Goal: Transaction & Acquisition: Download file/media

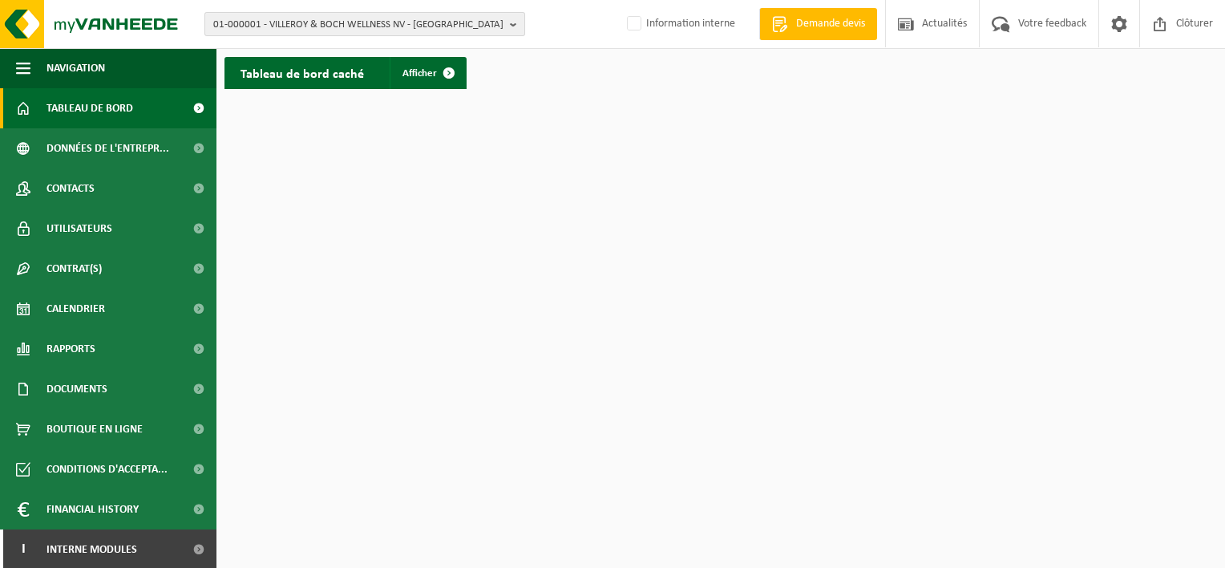
click at [305, 24] on span "01-000001 - VILLEROY & BOCH WELLNESS NV - [GEOGRAPHIC_DATA]" at bounding box center [358, 25] width 290 height 24
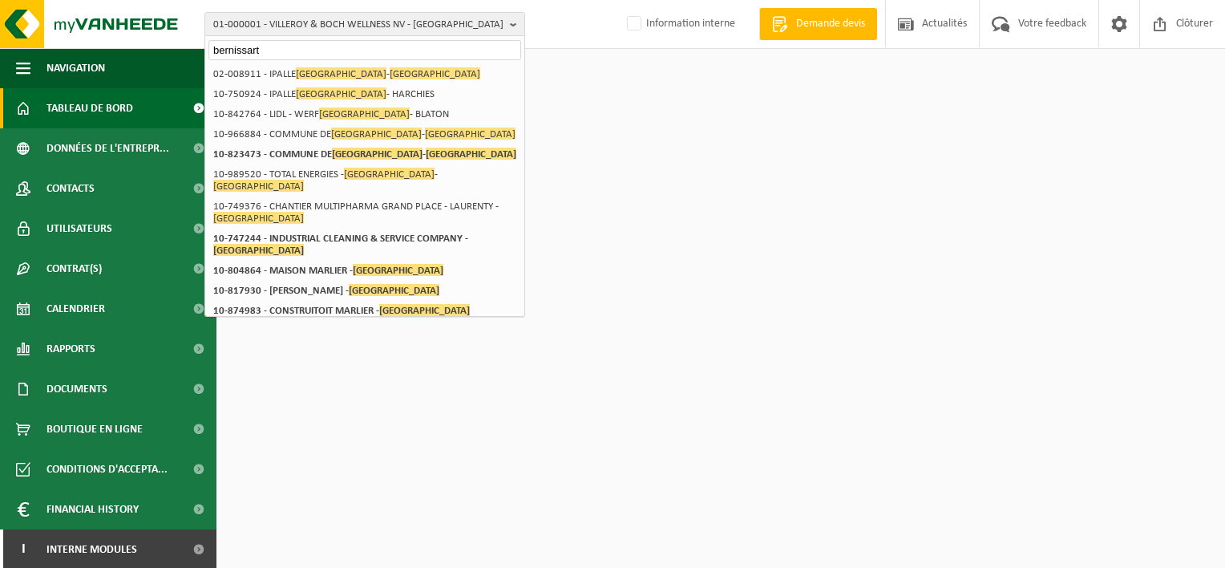
type input "bernissart"
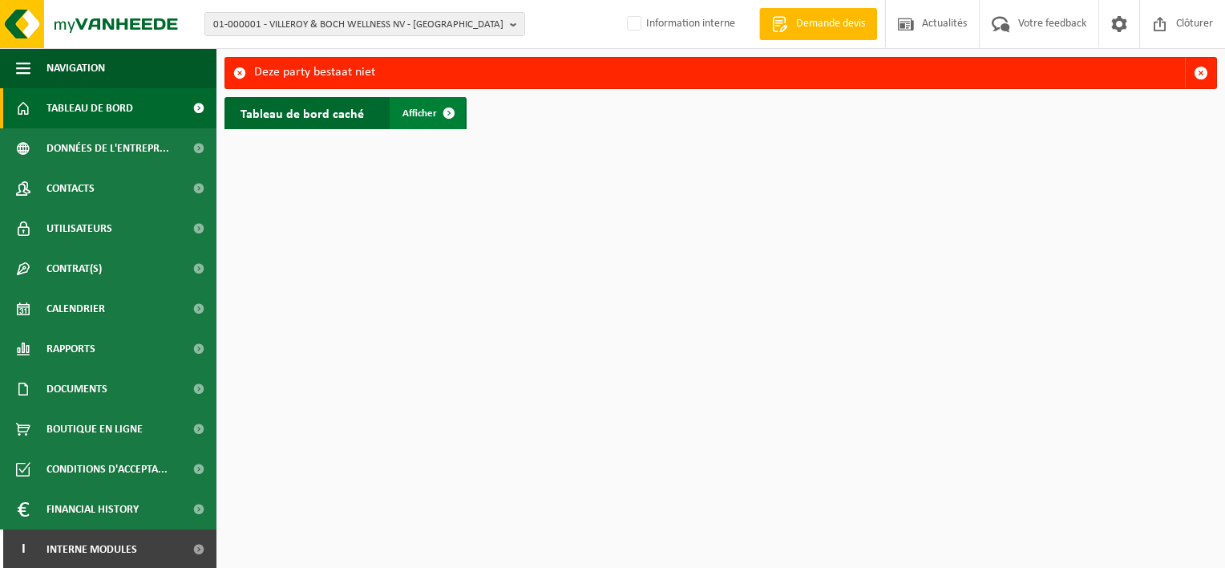
click at [420, 110] on span "Afficher" at bounding box center [420, 113] width 34 height 10
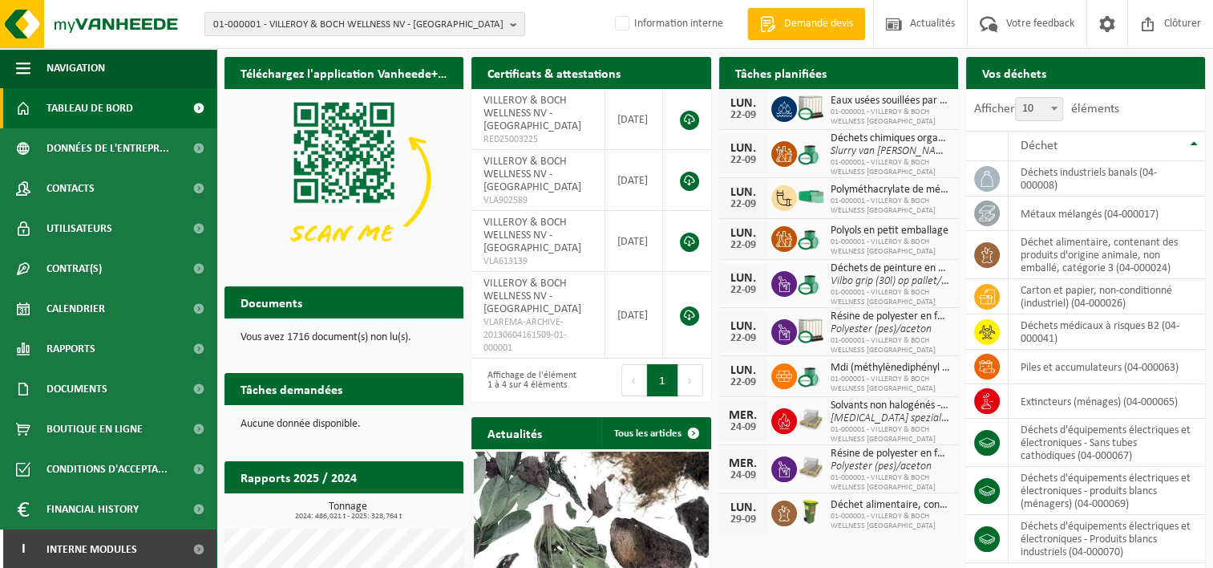
click at [514, 24] on b "button" at bounding box center [517, 24] width 14 height 22
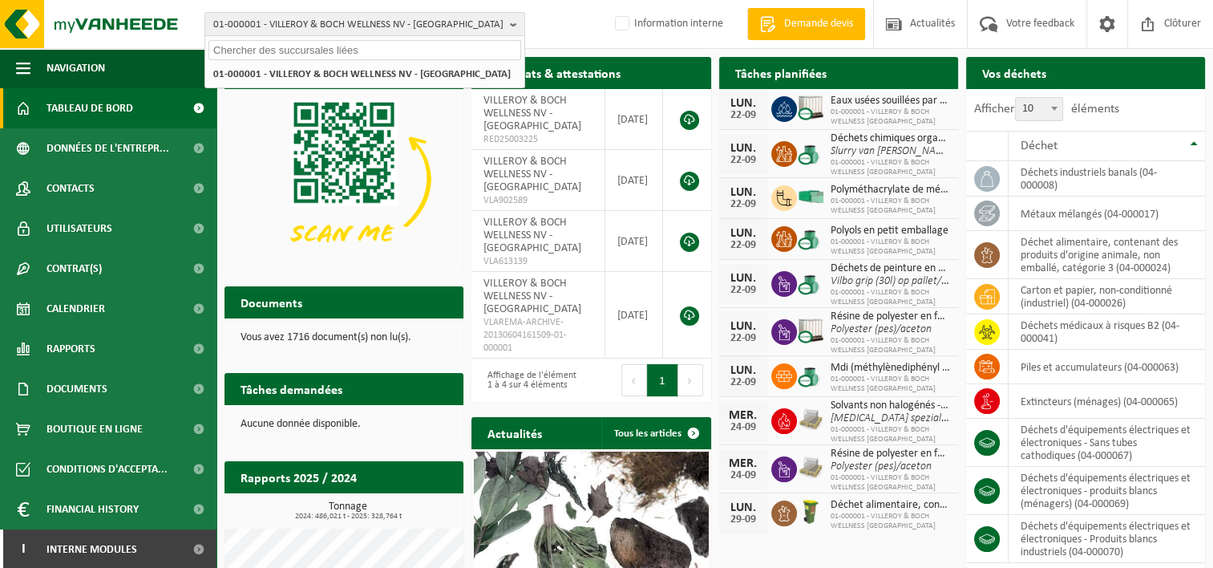
click at [335, 51] on input "text" at bounding box center [364, 50] width 313 height 20
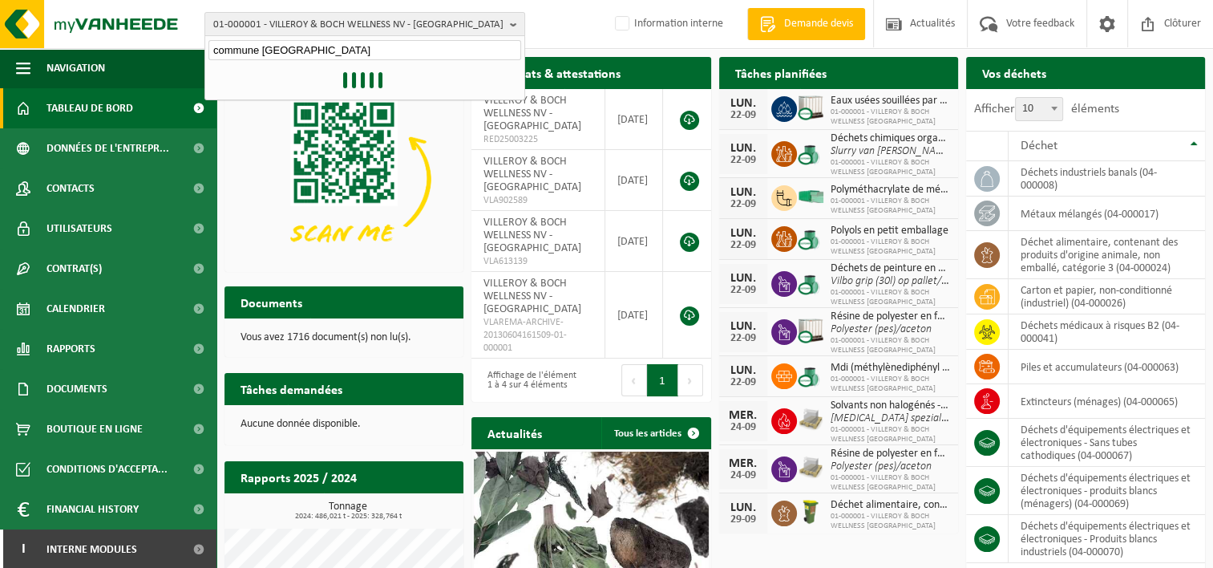
type input "commune bernissart"
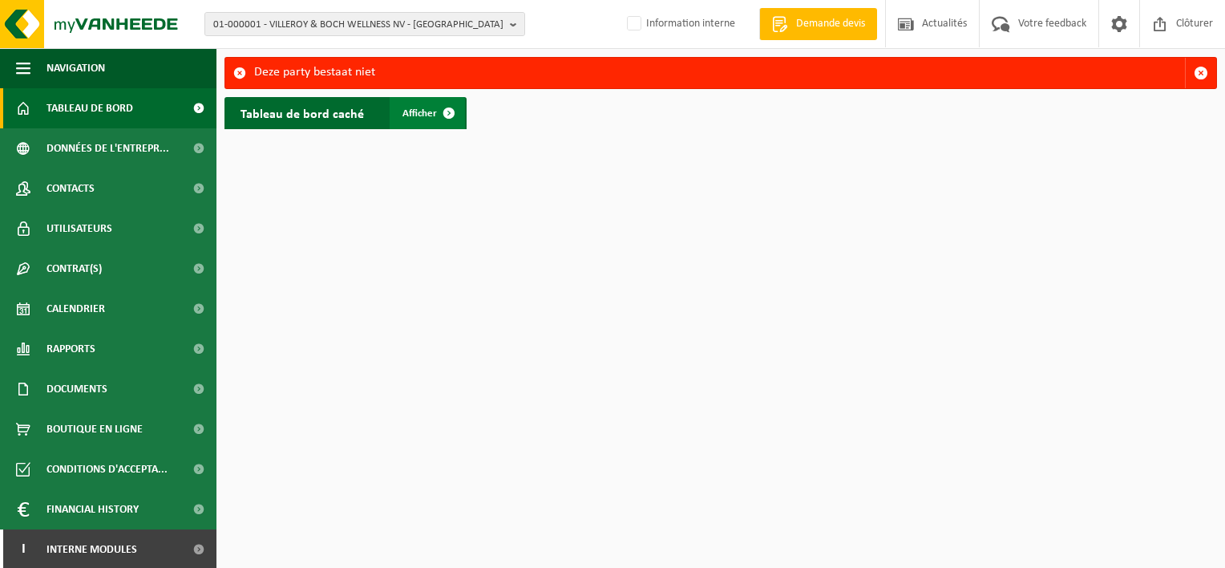
click at [453, 115] on span at bounding box center [449, 113] width 32 height 32
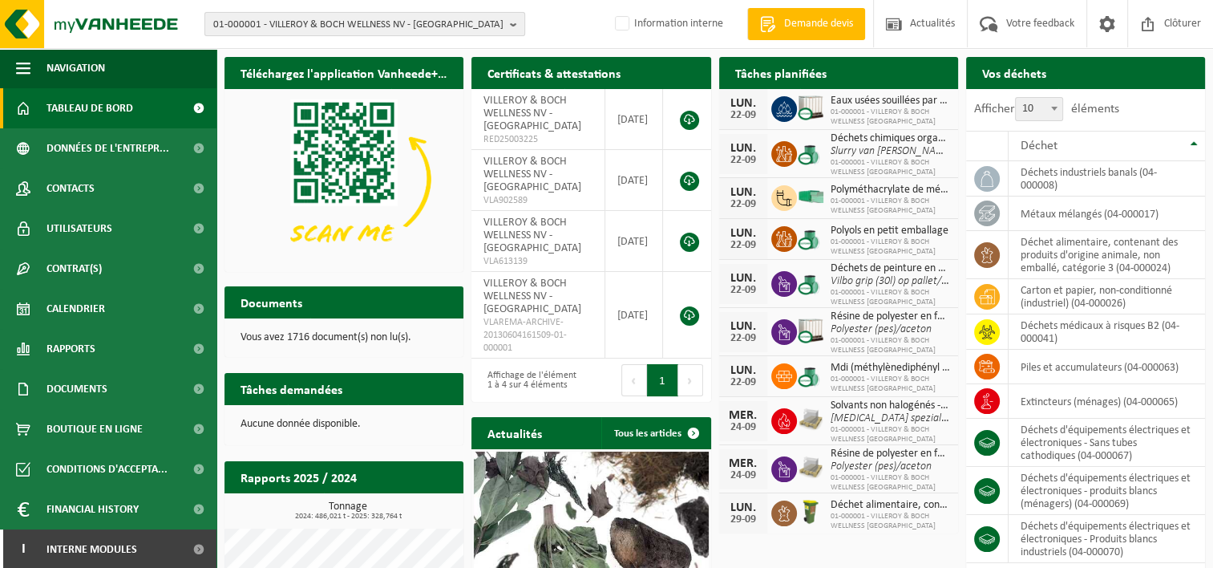
click at [265, 21] on span "01-000001 - VILLEROY & BOCH WELLNESS NV - [GEOGRAPHIC_DATA]" at bounding box center [358, 25] width 290 height 24
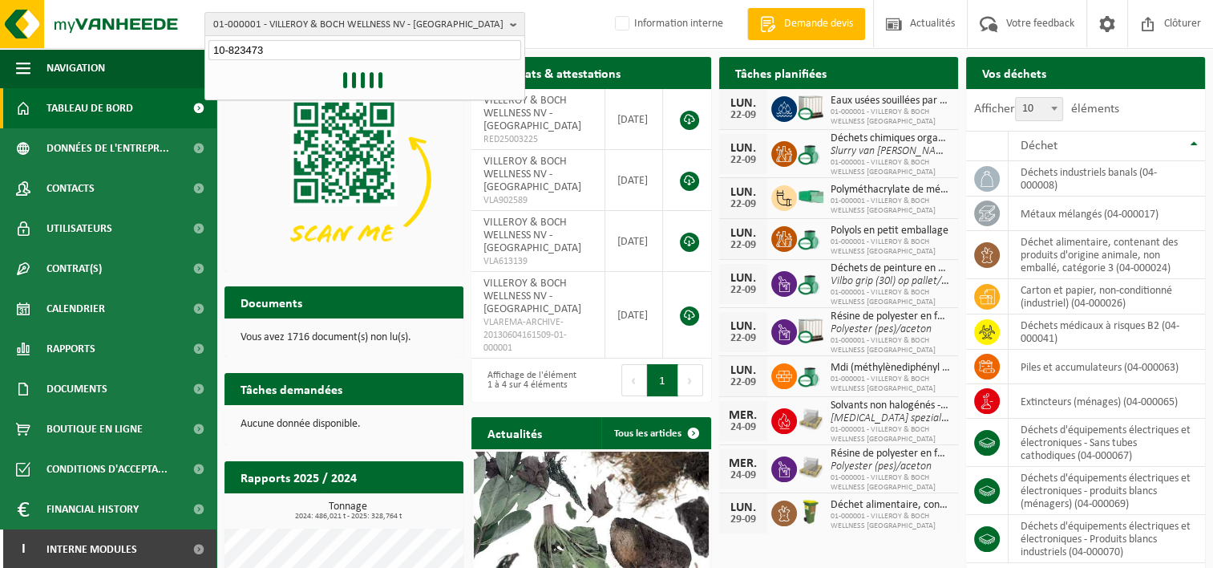
type input "10-823473"
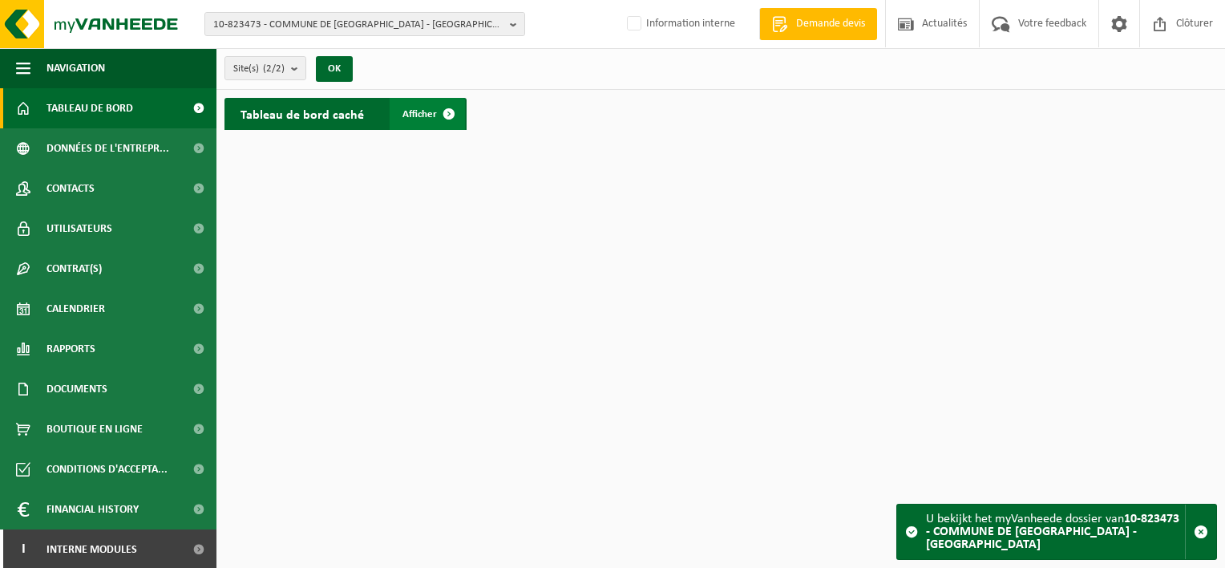
click at [428, 112] on span "Afficher" at bounding box center [420, 114] width 34 height 10
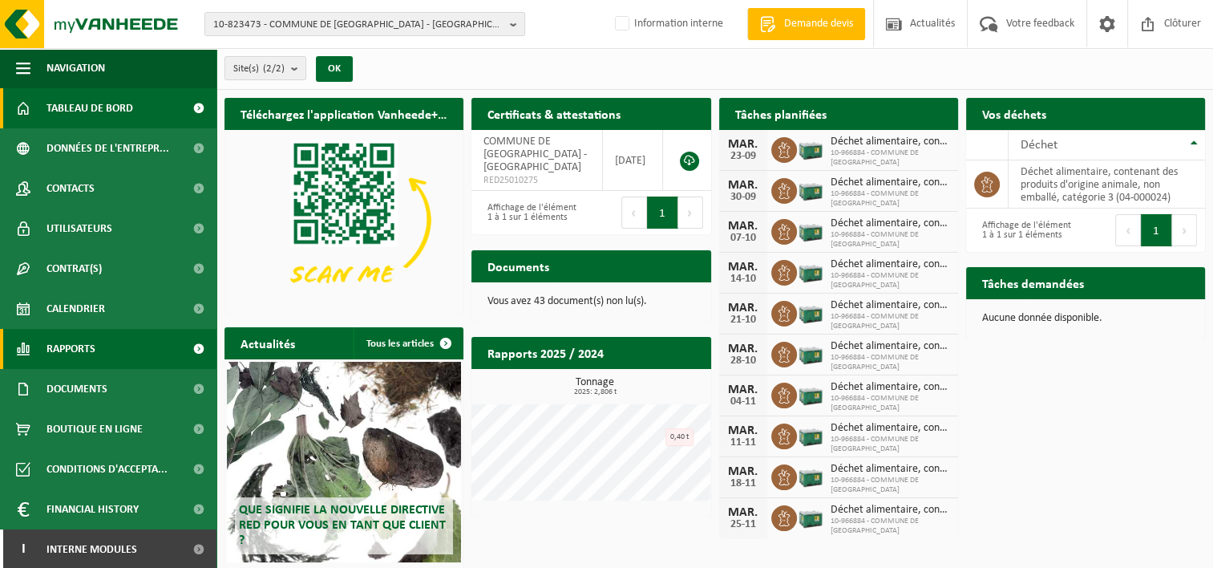
click at [186, 345] on span at bounding box center [198, 349] width 36 height 40
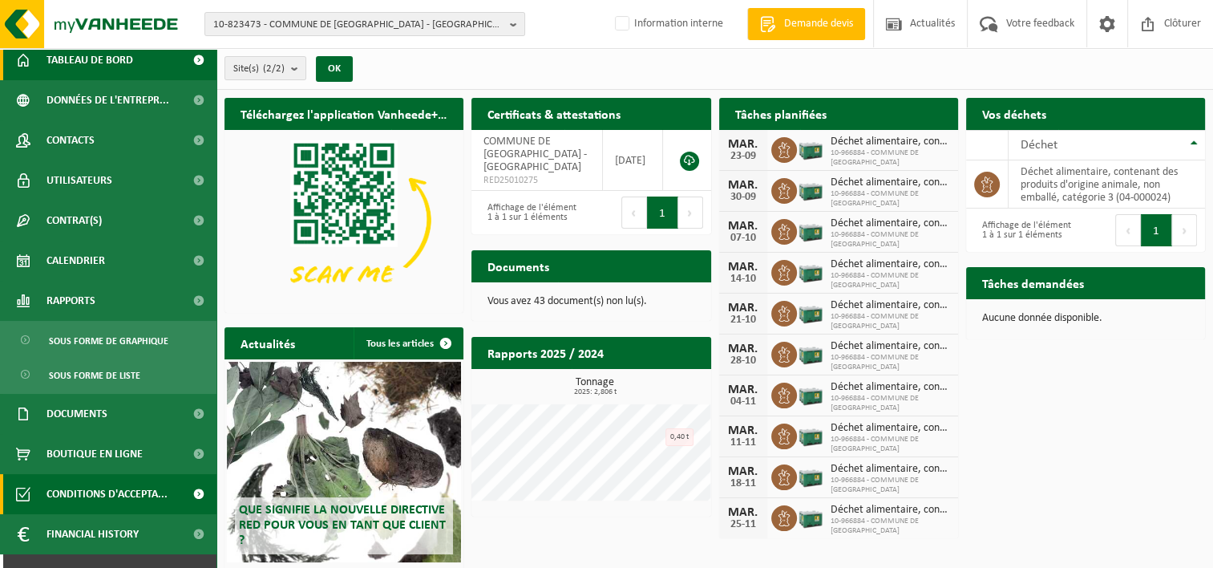
scroll to position [74, 0]
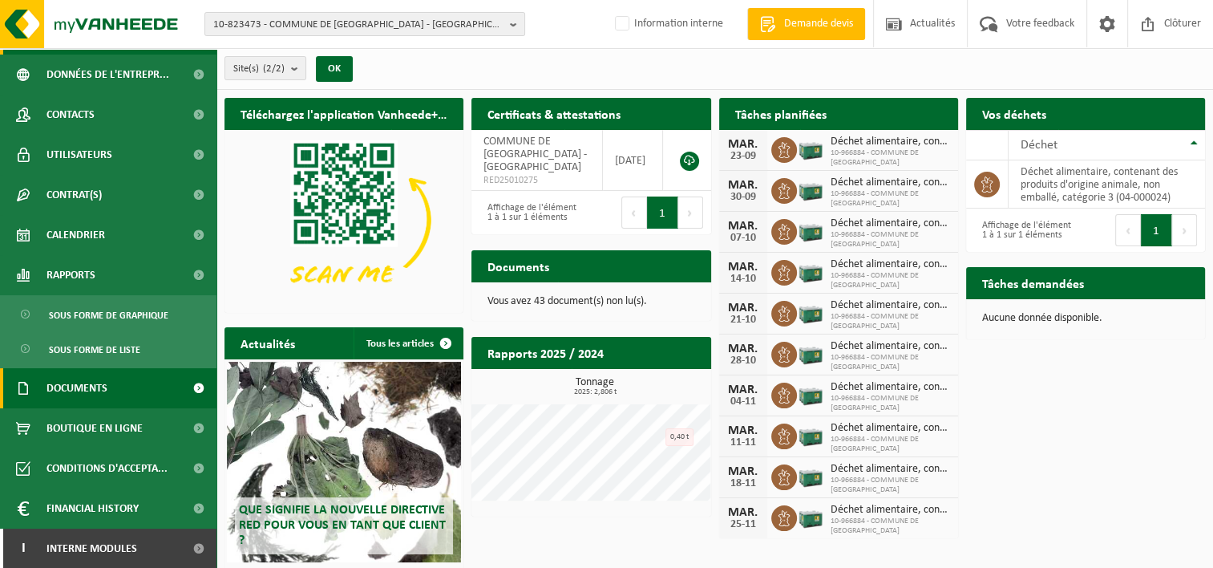
click at [188, 385] on span at bounding box center [198, 388] width 36 height 40
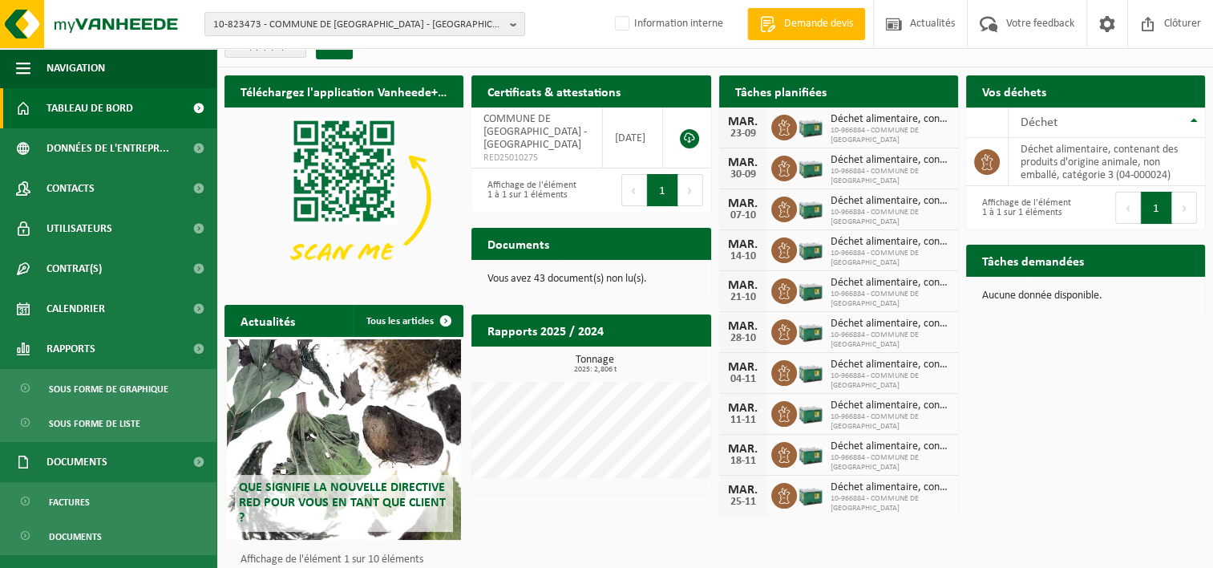
scroll to position [0, 0]
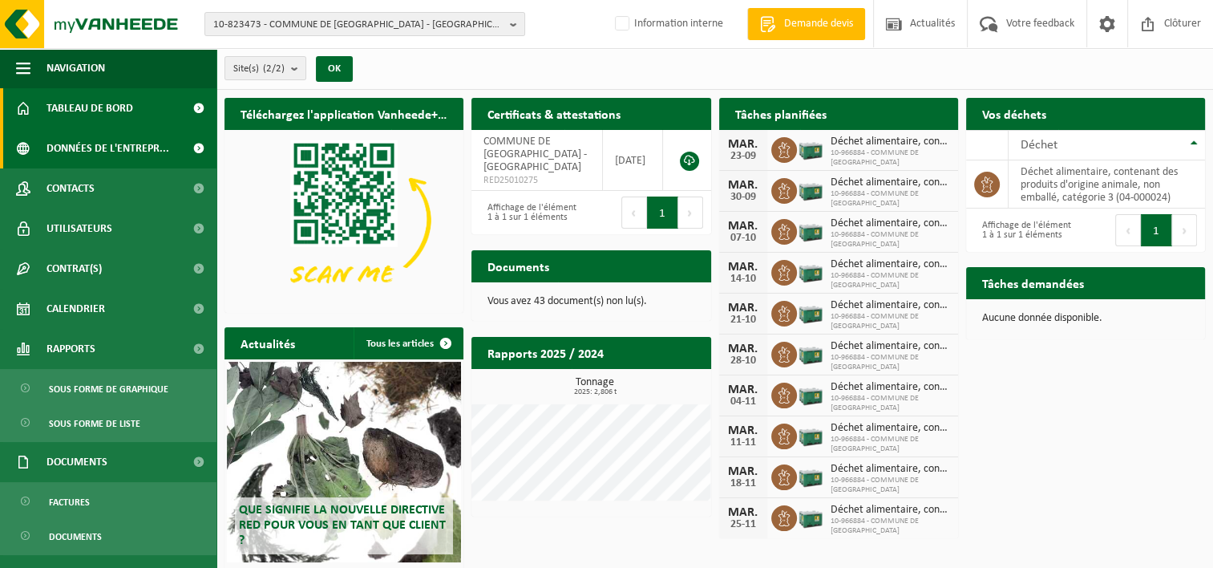
click at [106, 152] on span "Données de l'entrepr..." at bounding box center [108, 148] width 123 height 40
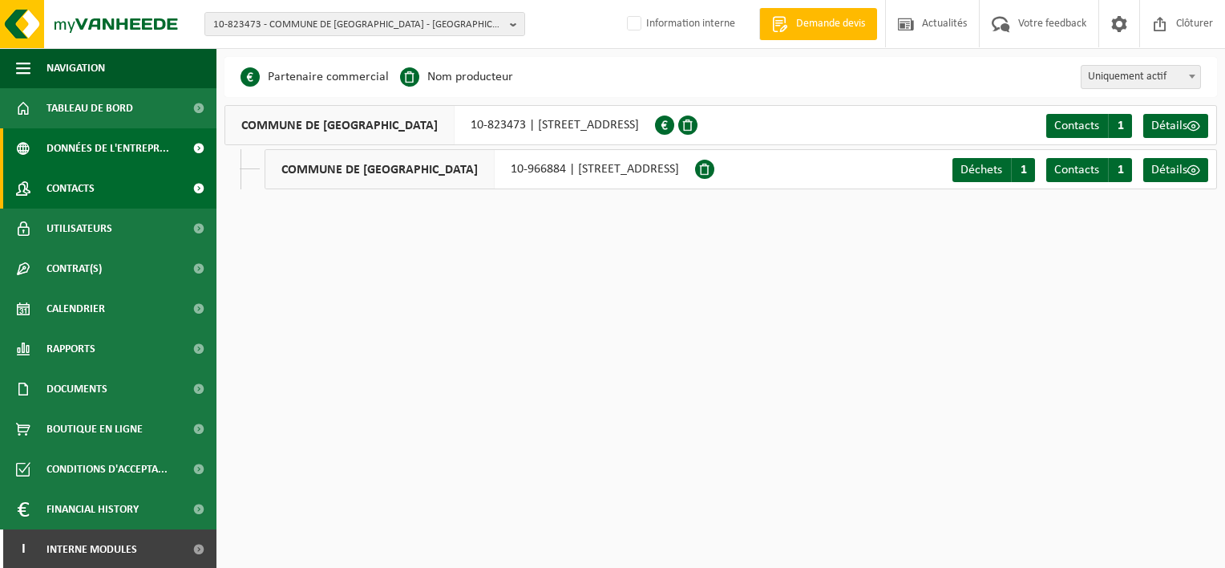
click at [187, 191] on span at bounding box center [198, 188] width 36 height 40
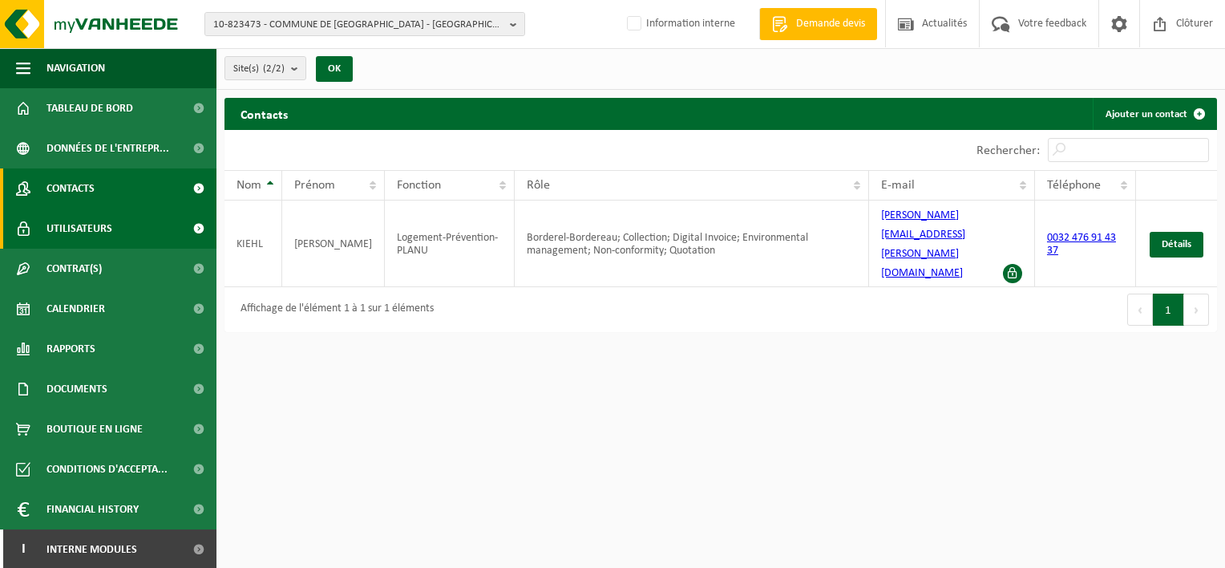
click at [188, 224] on span at bounding box center [198, 228] width 36 height 40
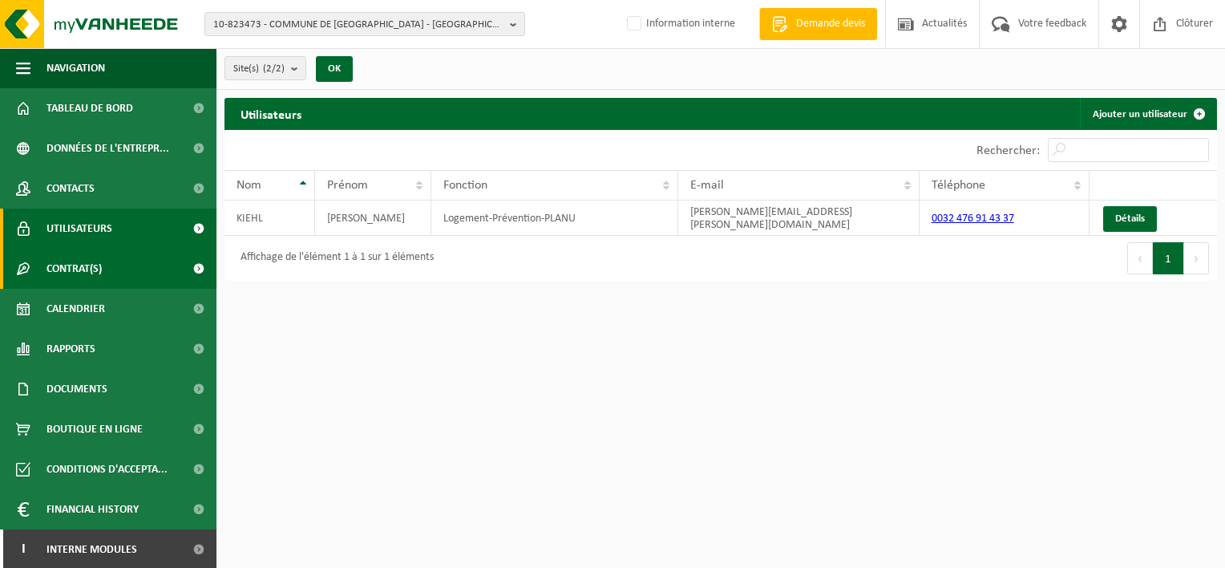
click at [188, 274] on span at bounding box center [198, 269] width 36 height 40
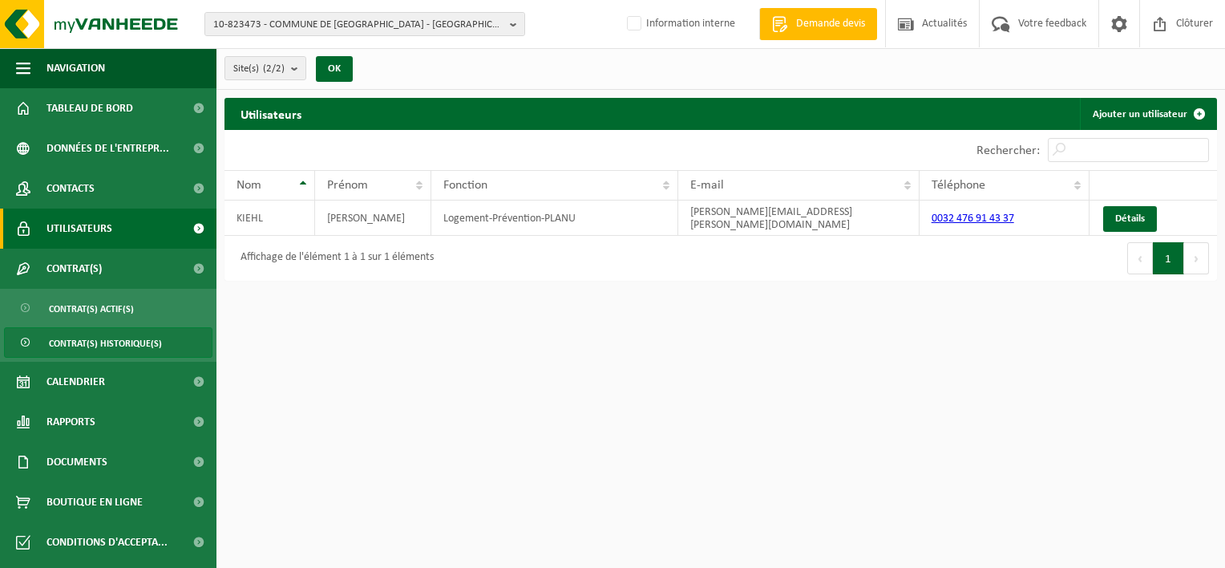
click at [115, 340] on span "Contrat(s) historique(s)" at bounding box center [105, 343] width 113 height 30
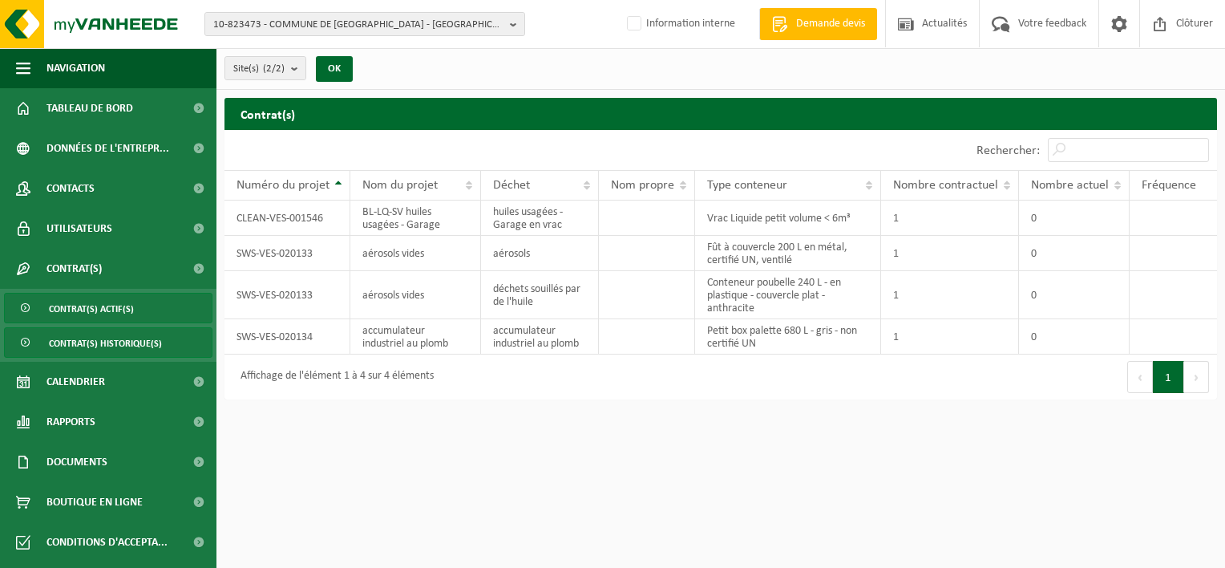
click at [115, 307] on span "Contrat(s) actif(s)" at bounding box center [91, 308] width 85 height 30
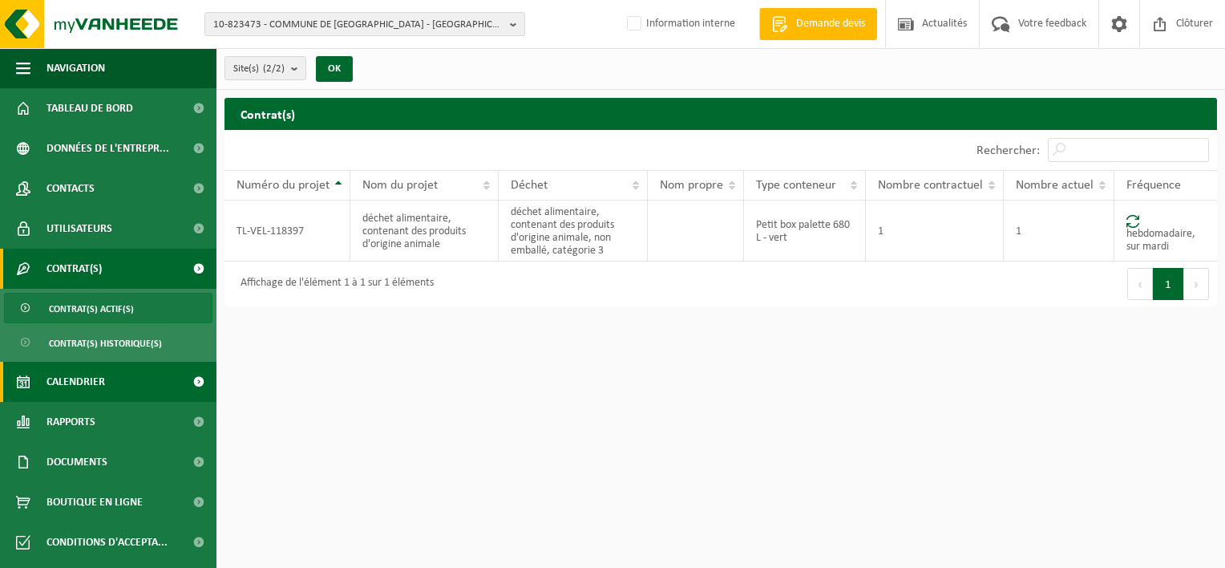
click at [189, 382] on span at bounding box center [198, 382] width 36 height 40
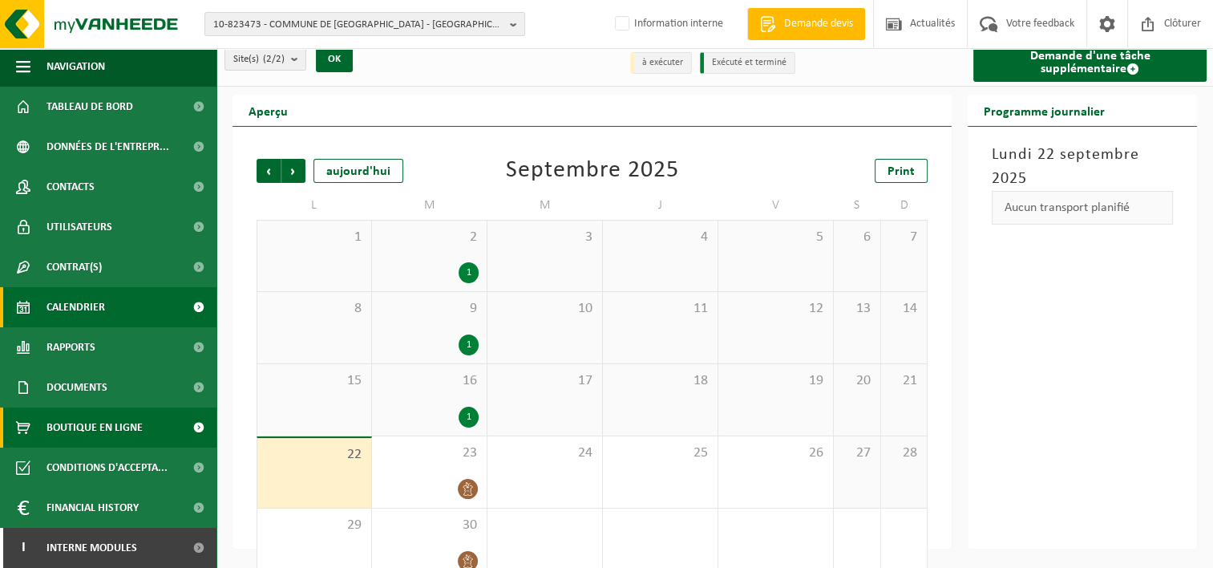
scroll to position [39, 0]
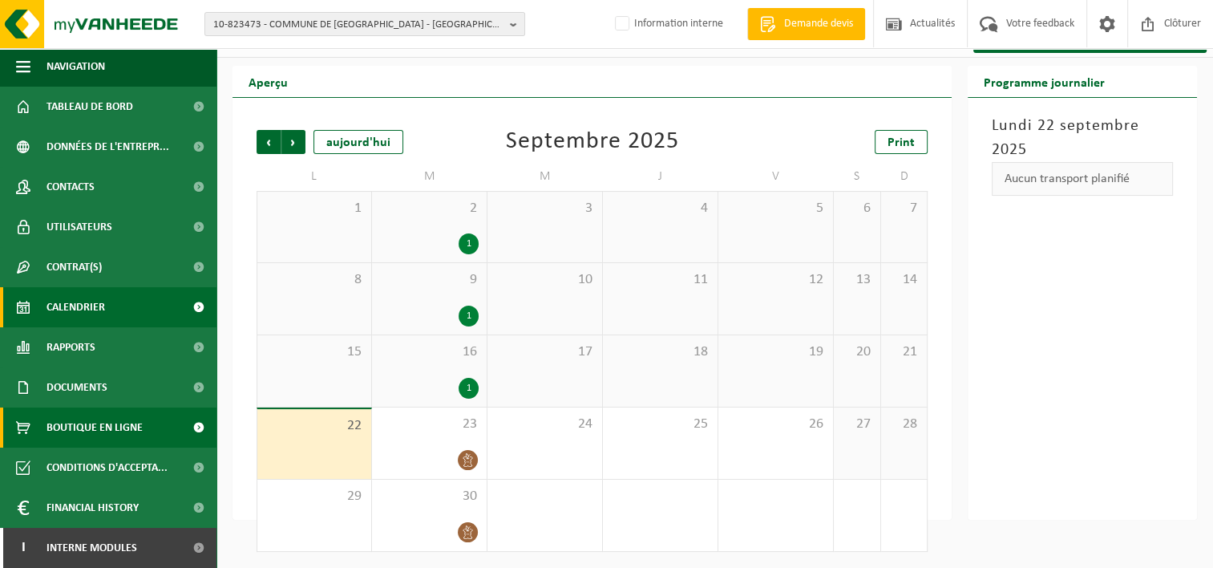
click at [186, 423] on span at bounding box center [198, 427] width 36 height 40
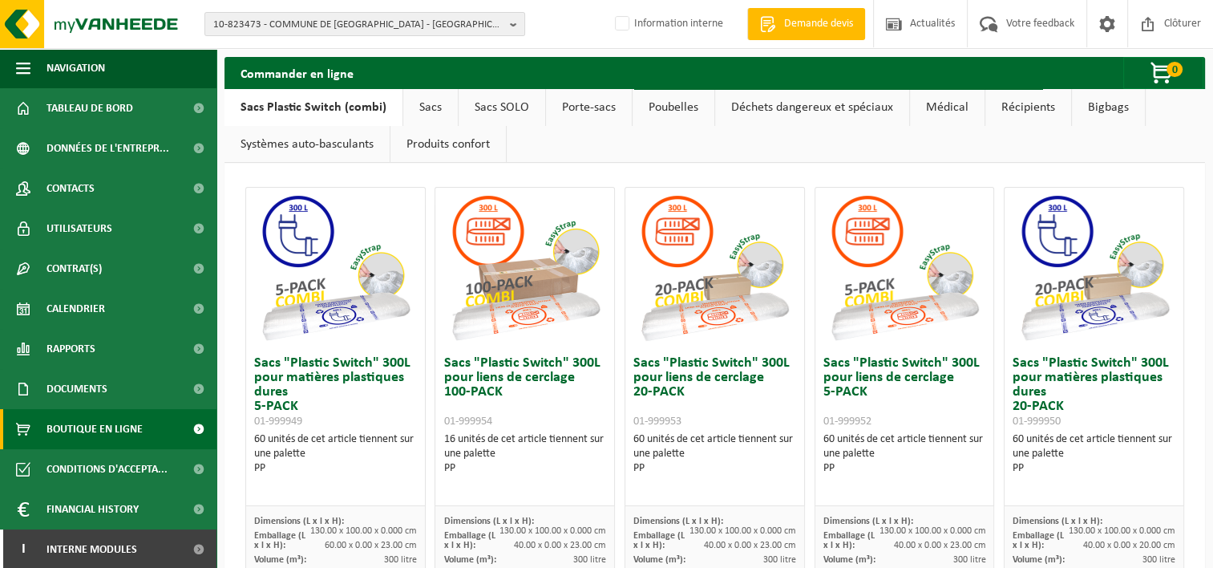
scroll to position [2, 0]
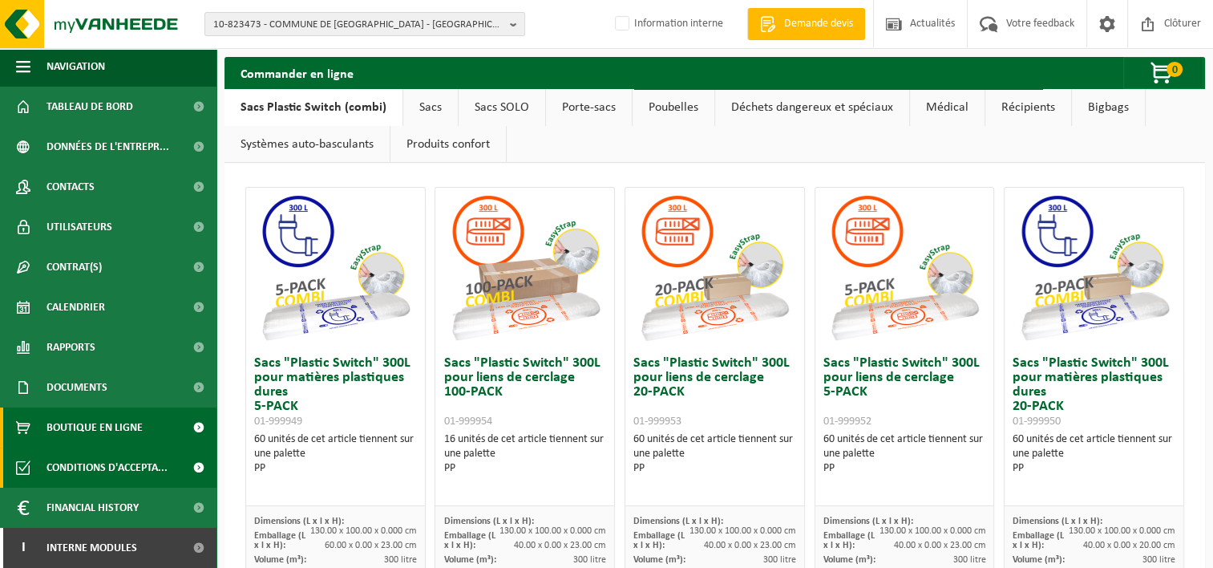
click at [184, 466] on span at bounding box center [198, 467] width 36 height 40
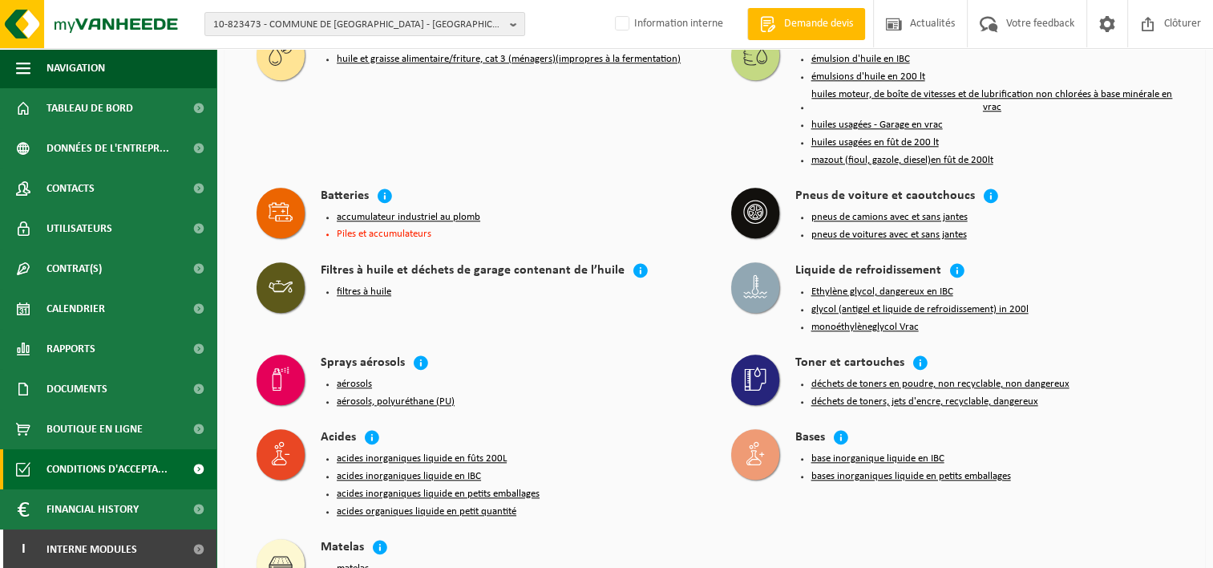
scroll to position [1552, 0]
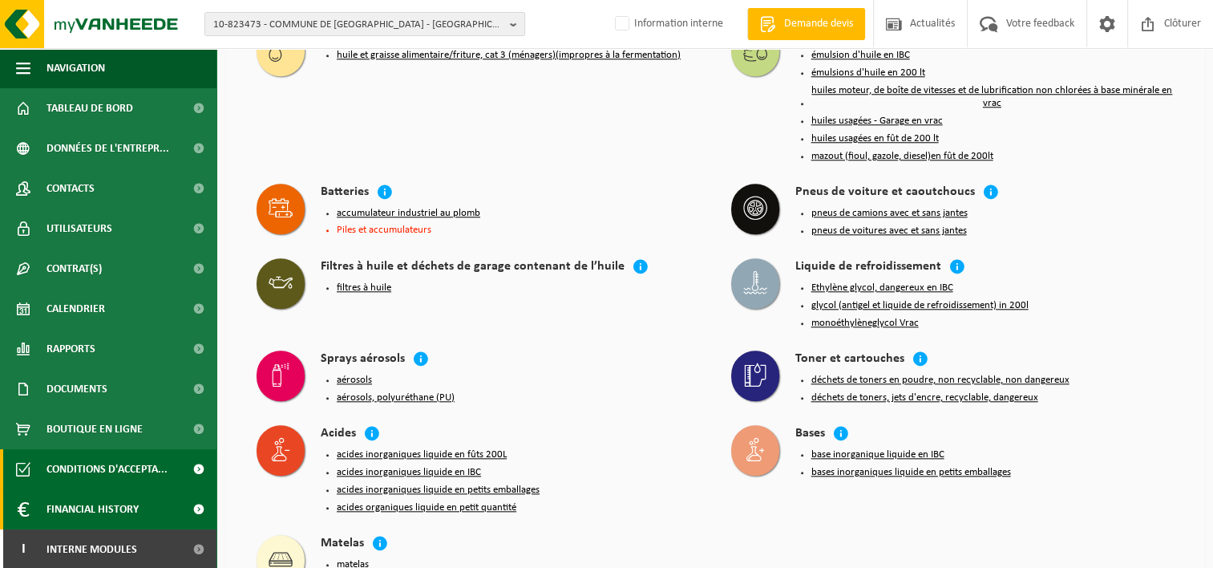
click at [185, 508] on span at bounding box center [198, 509] width 36 height 40
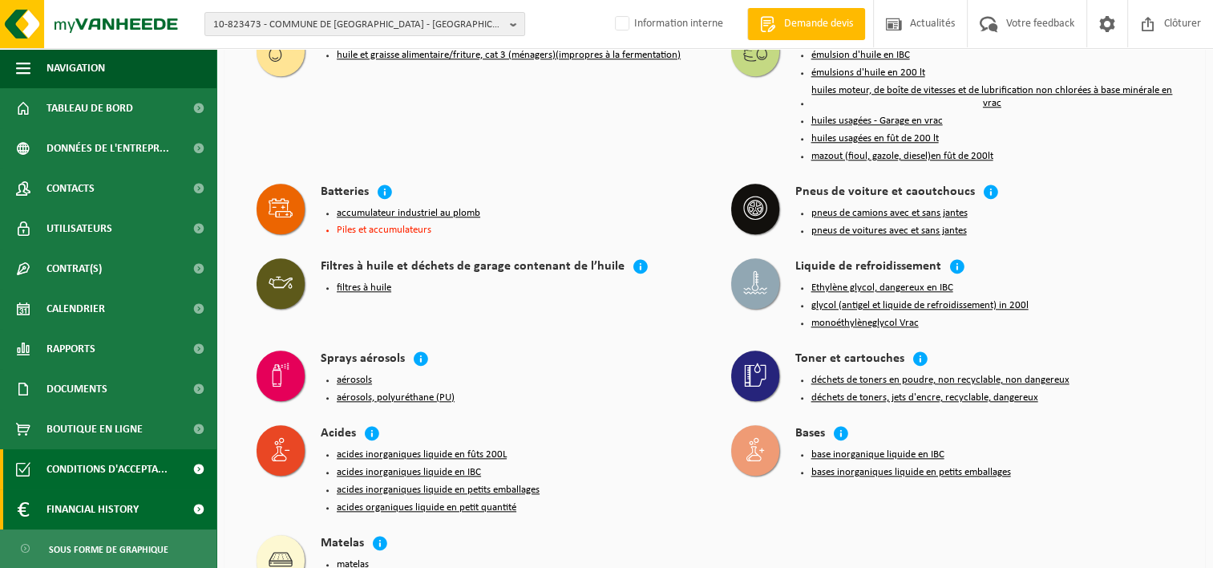
click at [183, 508] on span at bounding box center [198, 509] width 36 height 40
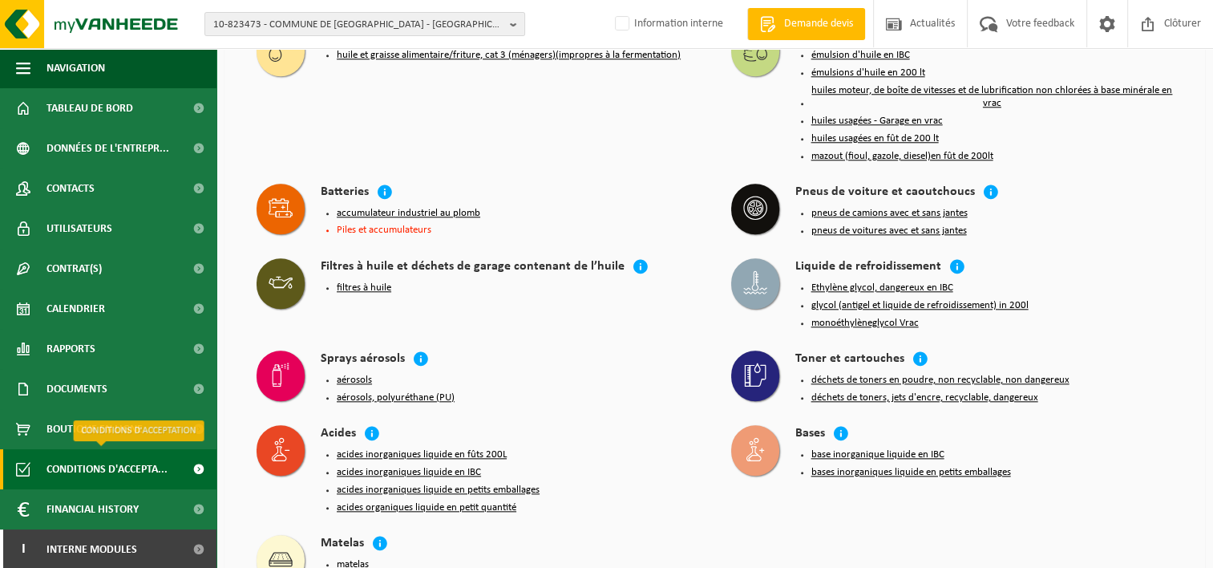
scroll to position [2, 0]
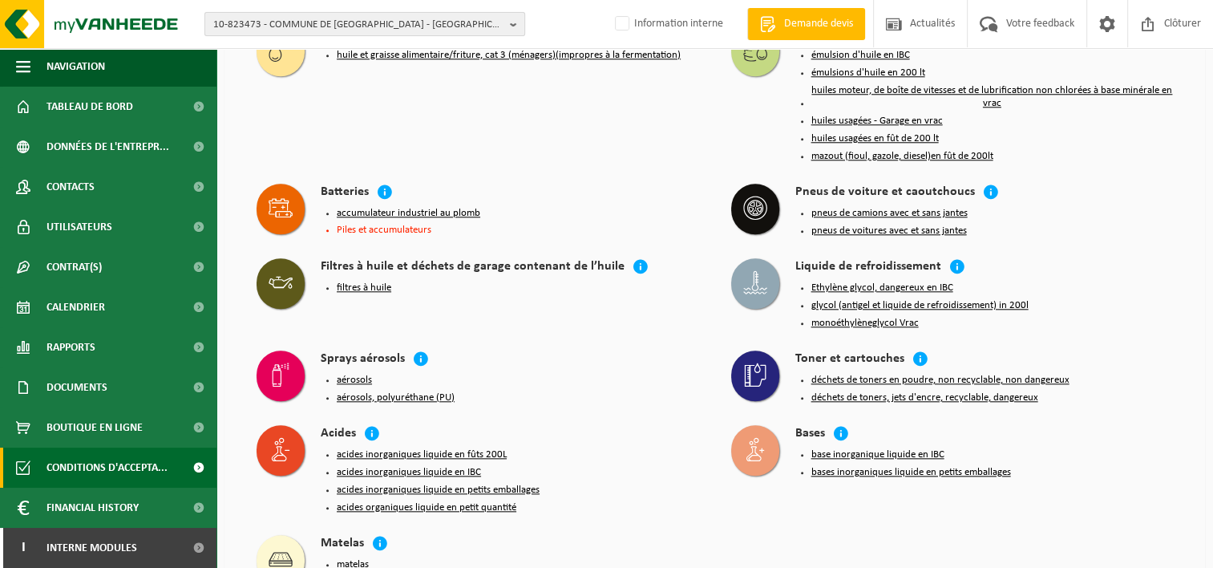
click at [466, 19] on span "10-823473 - COMMUNE DE [GEOGRAPHIC_DATA] - [GEOGRAPHIC_DATA]" at bounding box center [358, 25] width 290 height 24
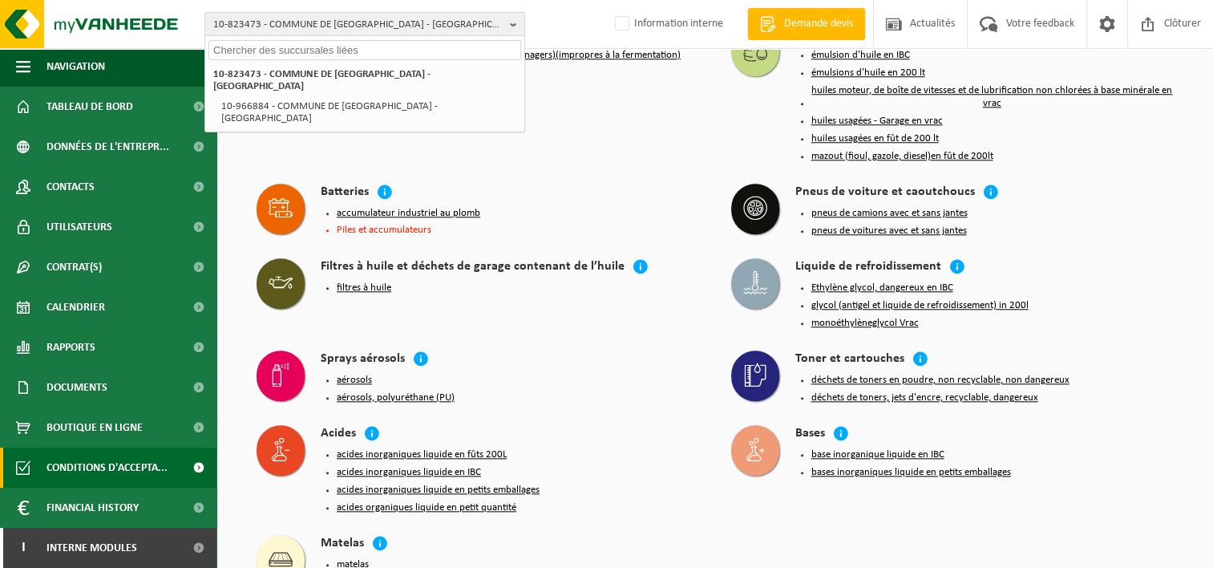
click at [463, 26] on span "10-823473 - COMMUNE DE [GEOGRAPHIC_DATA] - [GEOGRAPHIC_DATA]" at bounding box center [358, 25] width 290 height 24
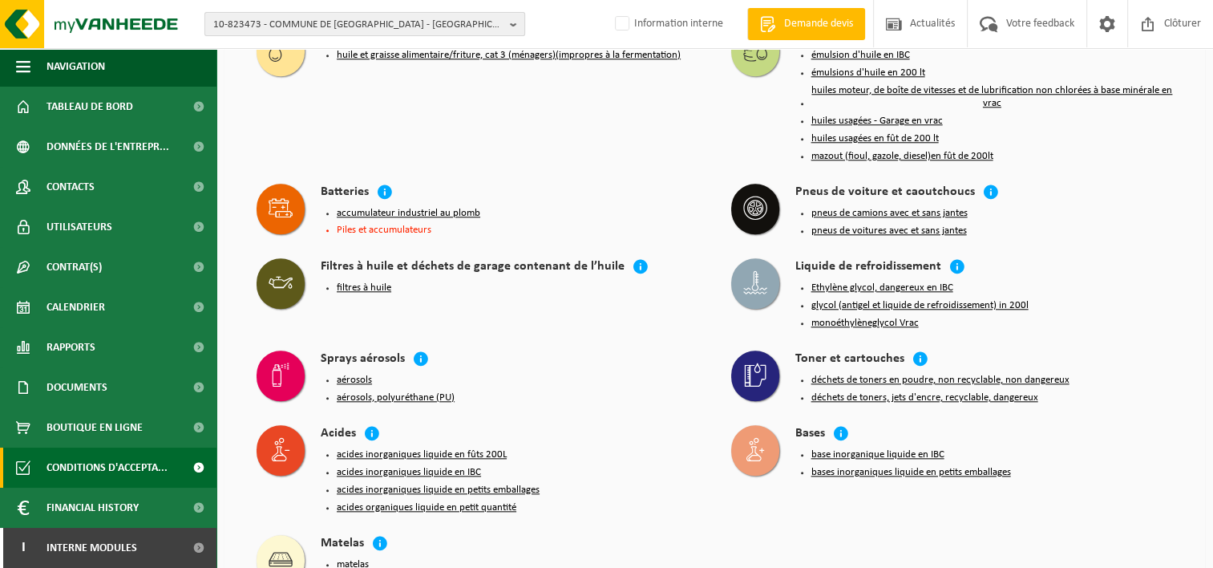
click at [455, 25] on span "10-823473 - COMMUNE DE [GEOGRAPHIC_DATA] - [GEOGRAPHIC_DATA]" at bounding box center [358, 25] width 290 height 24
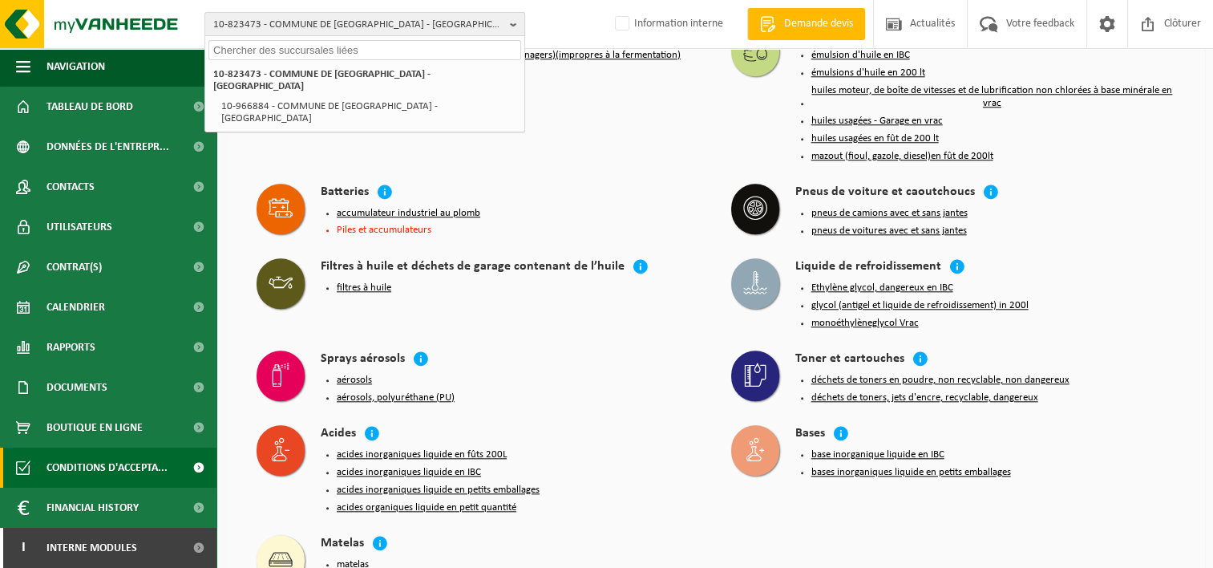
click at [447, 26] on span "10-823473 - COMMUNE DE [GEOGRAPHIC_DATA] - [GEOGRAPHIC_DATA]" at bounding box center [358, 25] width 290 height 24
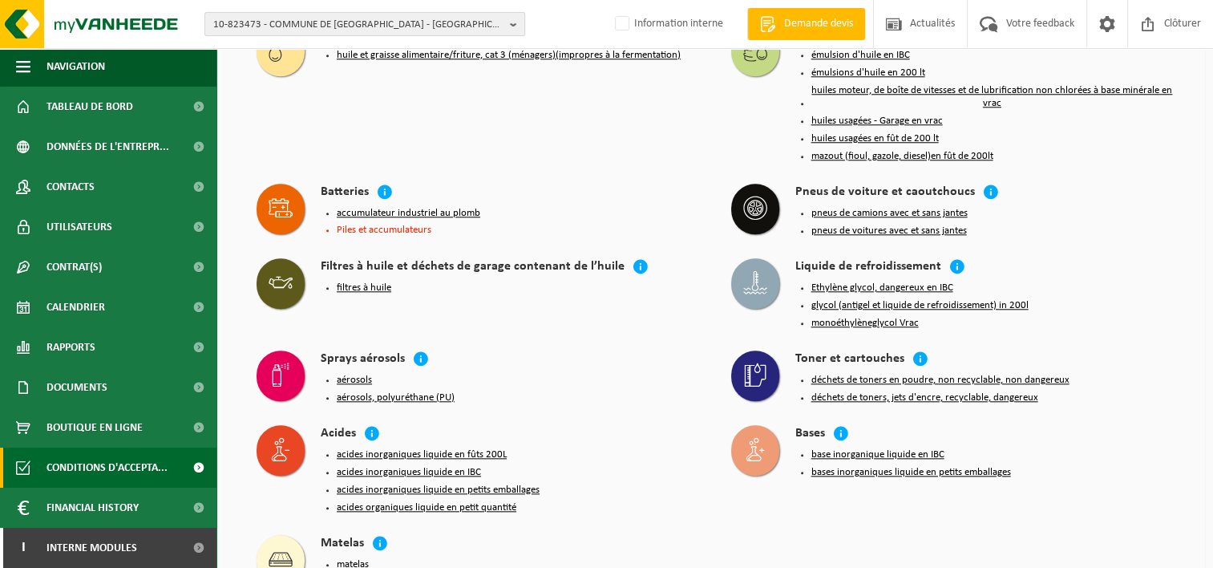
click at [447, 26] on span "10-823473 - COMMUNE DE [GEOGRAPHIC_DATA] - [GEOGRAPHIC_DATA]" at bounding box center [358, 25] width 290 height 24
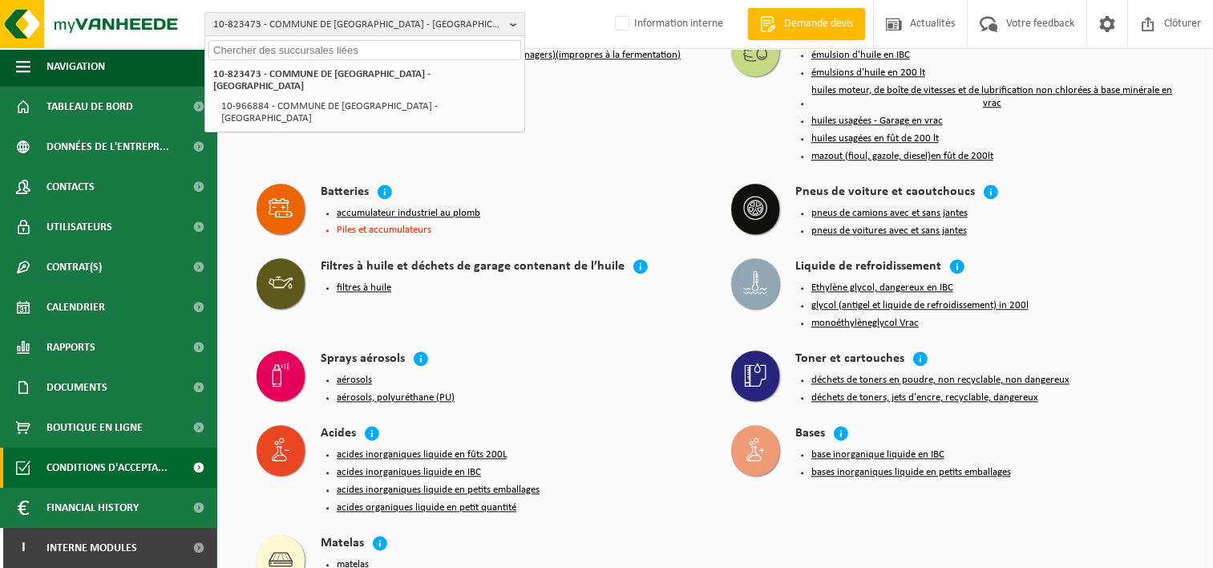
click at [404, 56] on input "text" at bounding box center [364, 50] width 313 height 20
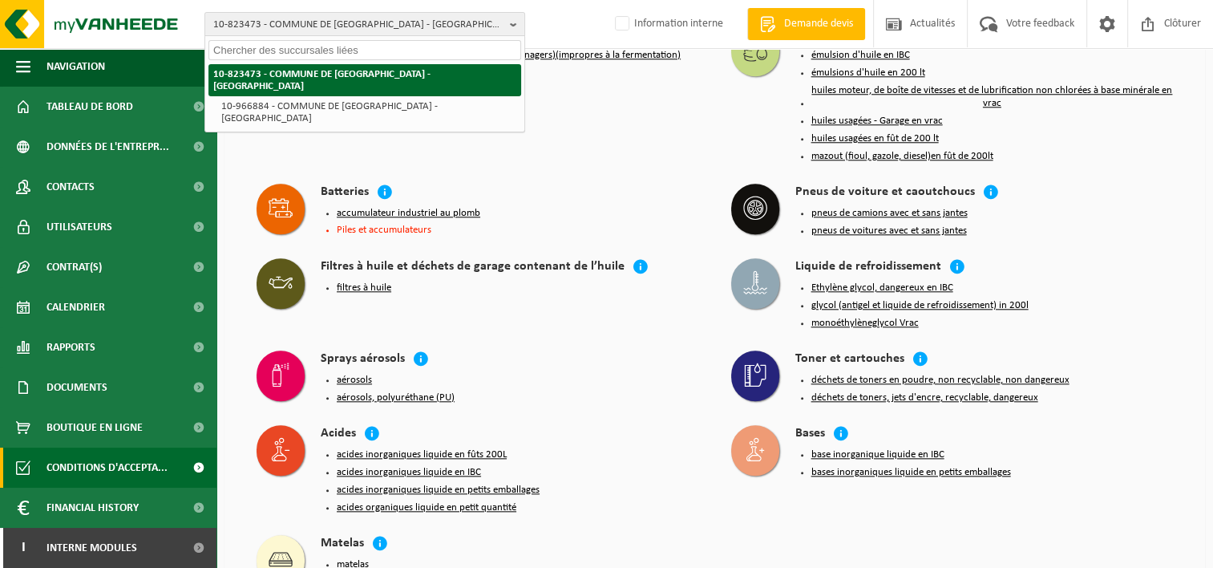
click at [389, 69] on strong "10-823473 - COMMUNE DE [GEOGRAPHIC_DATA] - [GEOGRAPHIC_DATA]" at bounding box center [321, 80] width 217 height 22
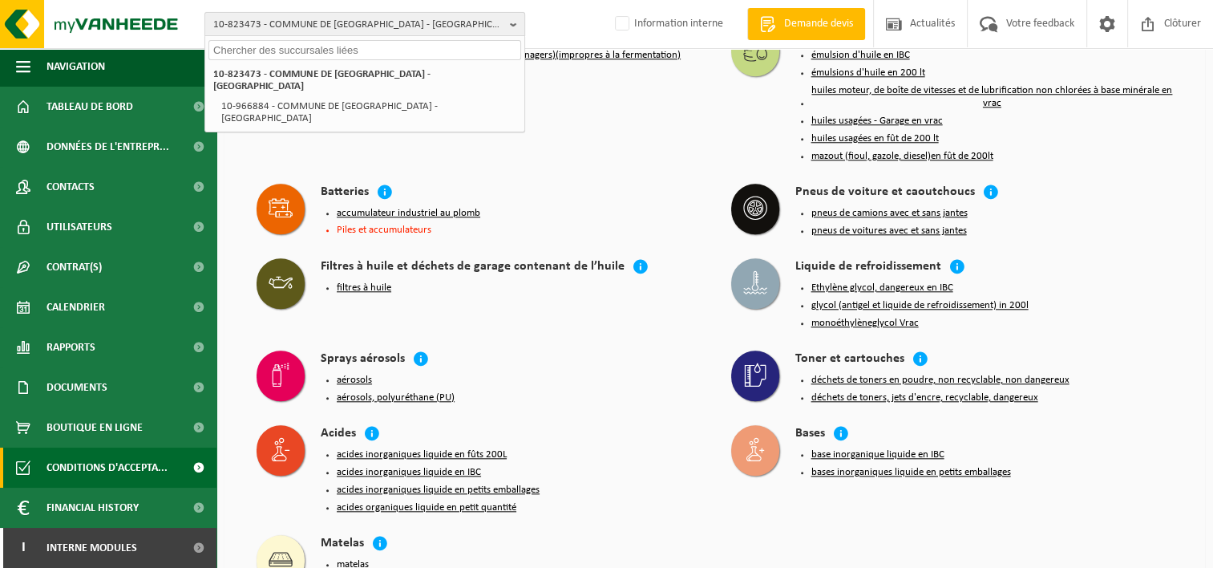
click at [478, 22] on span "10-823473 - COMMUNE DE [GEOGRAPHIC_DATA] - [GEOGRAPHIC_DATA]" at bounding box center [358, 25] width 290 height 24
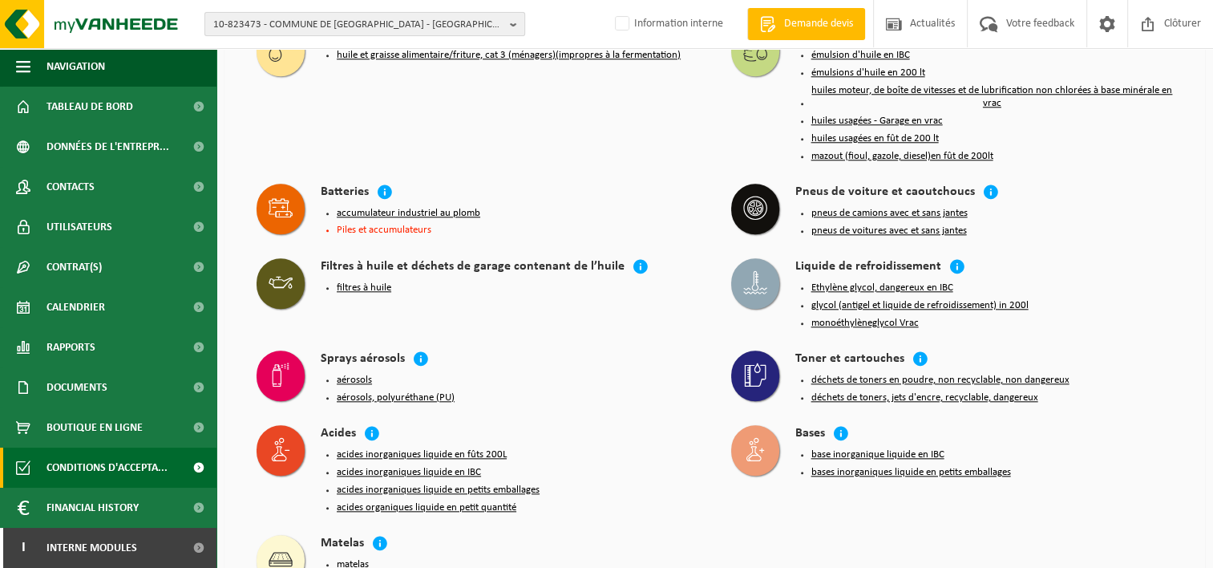
click at [513, 22] on b "button" at bounding box center [517, 24] width 14 height 22
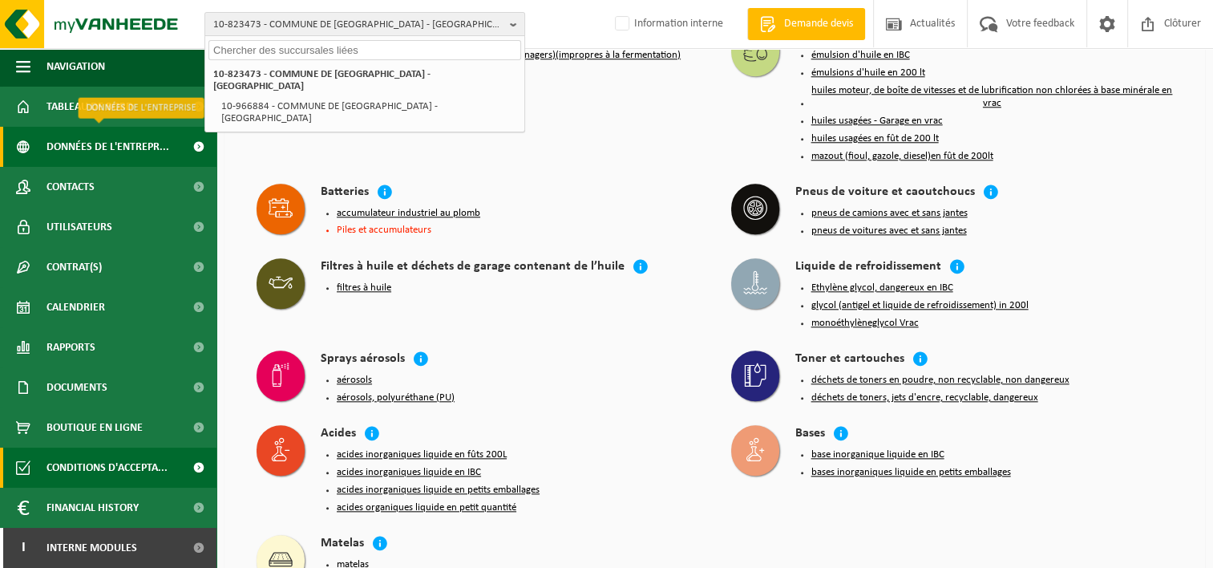
click at [188, 140] on span at bounding box center [198, 147] width 36 height 40
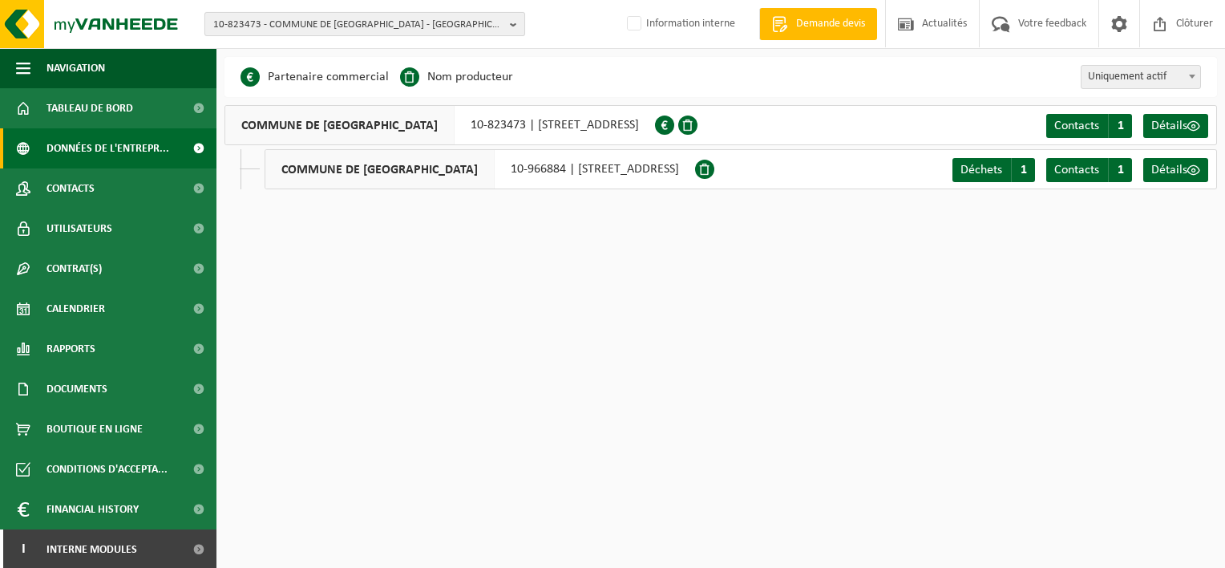
click at [459, 29] on span "10-823473 - COMMUNE DE [GEOGRAPHIC_DATA] - [GEOGRAPHIC_DATA]" at bounding box center [358, 25] width 290 height 24
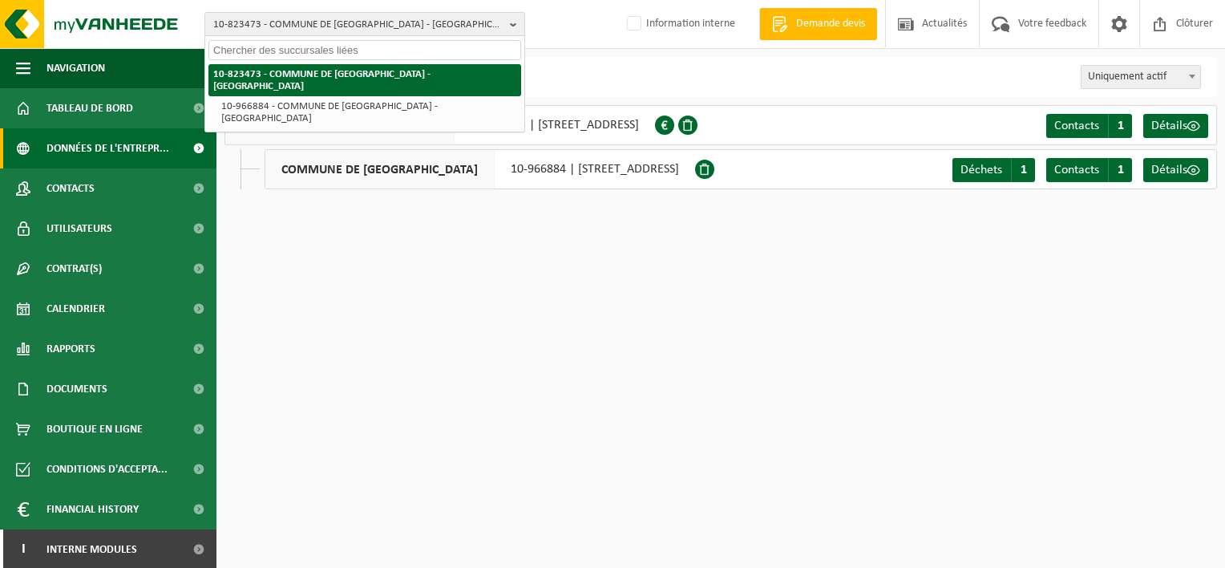
click at [433, 65] on li "10-823473 - COMMUNE DE [GEOGRAPHIC_DATA] - [GEOGRAPHIC_DATA]" at bounding box center [364, 80] width 313 height 32
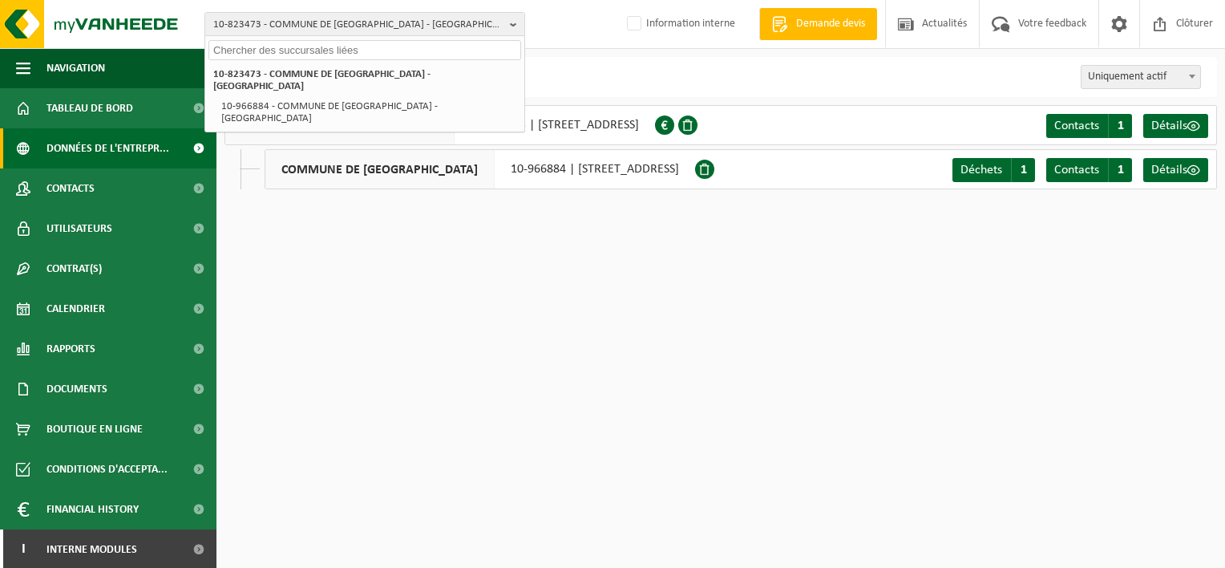
click at [408, 54] on input "text" at bounding box center [364, 50] width 313 height 20
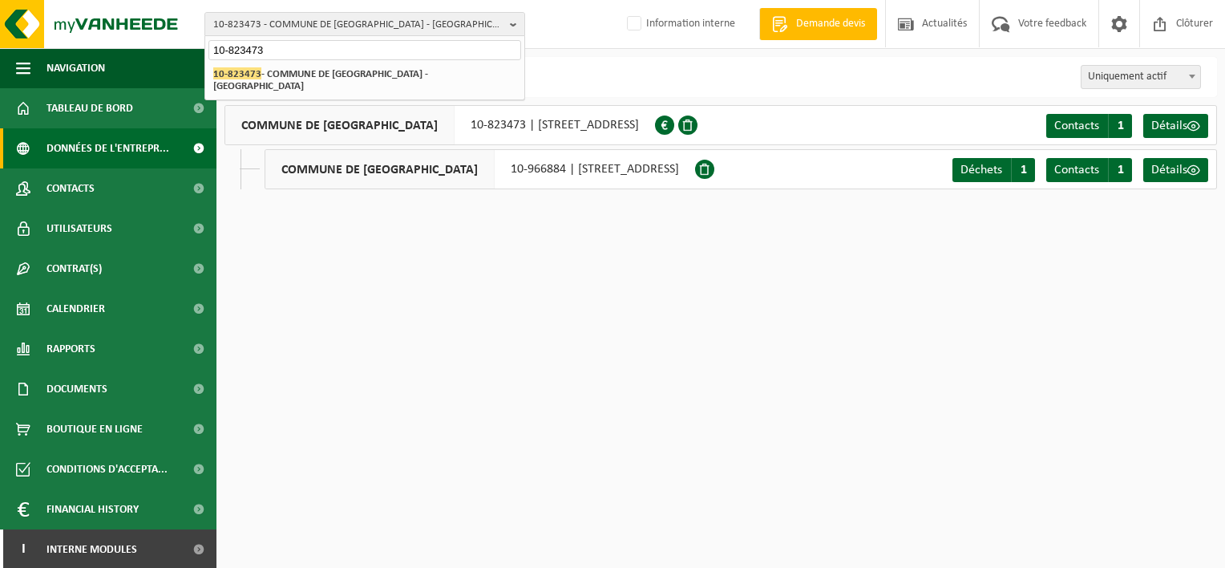
type input "10-823473"
click at [674, 120] on span at bounding box center [664, 124] width 19 height 19
click at [674, 127] on span at bounding box center [664, 124] width 19 height 19
click at [674, 130] on span at bounding box center [664, 124] width 19 height 19
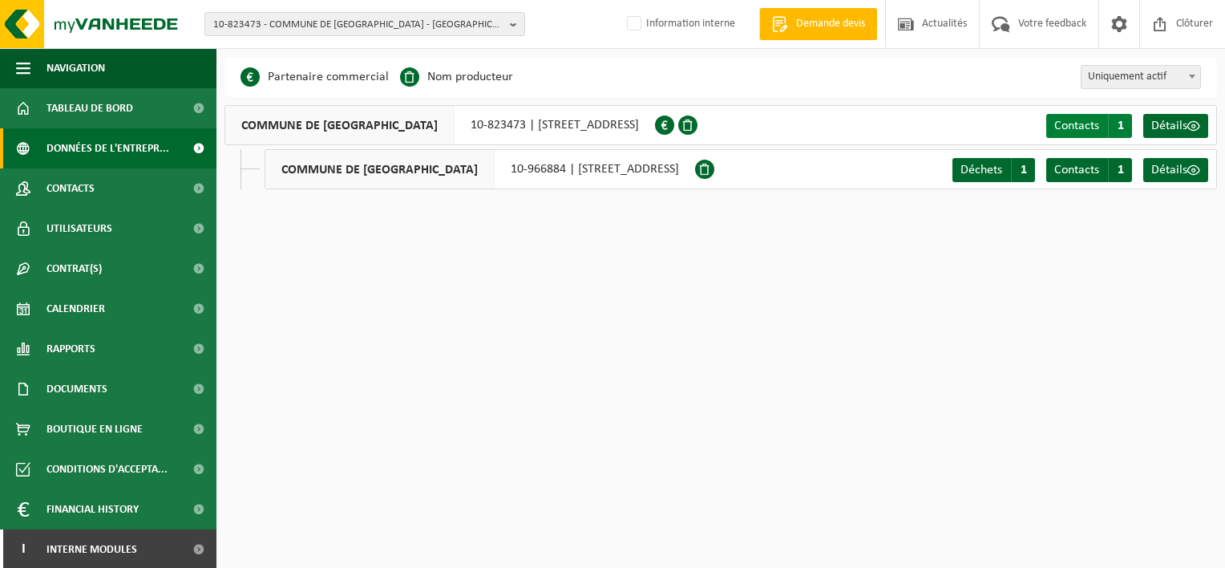
click at [1112, 121] on span "1" at bounding box center [1120, 126] width 24 height 24
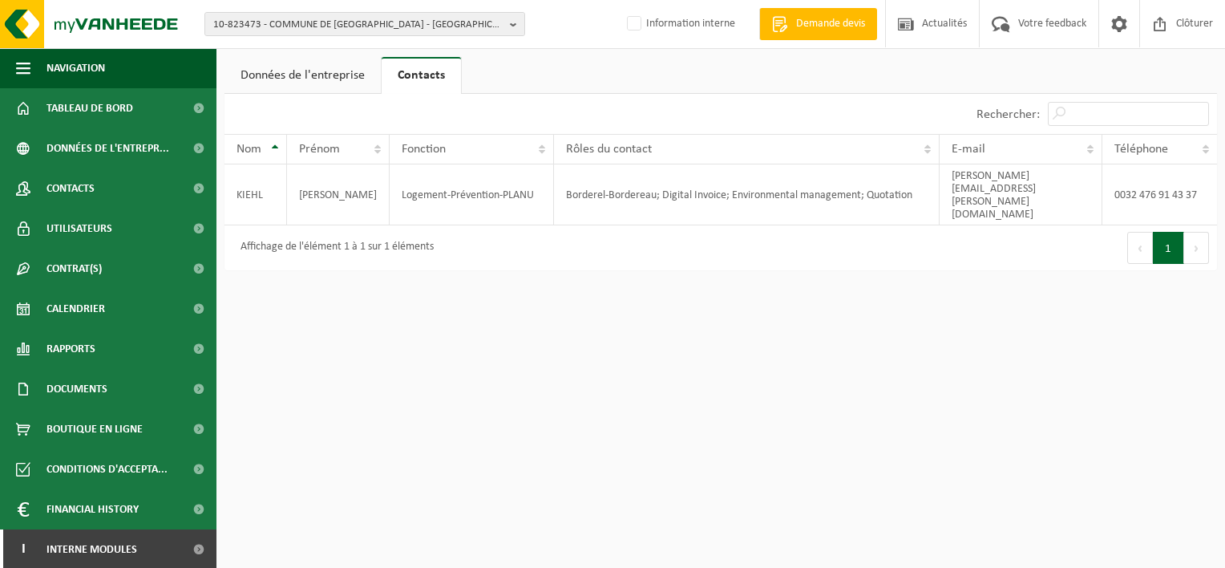
click at [351, 83] on link "Données de l'entreprise" at bounding box center [303, 75] width 156 height 37
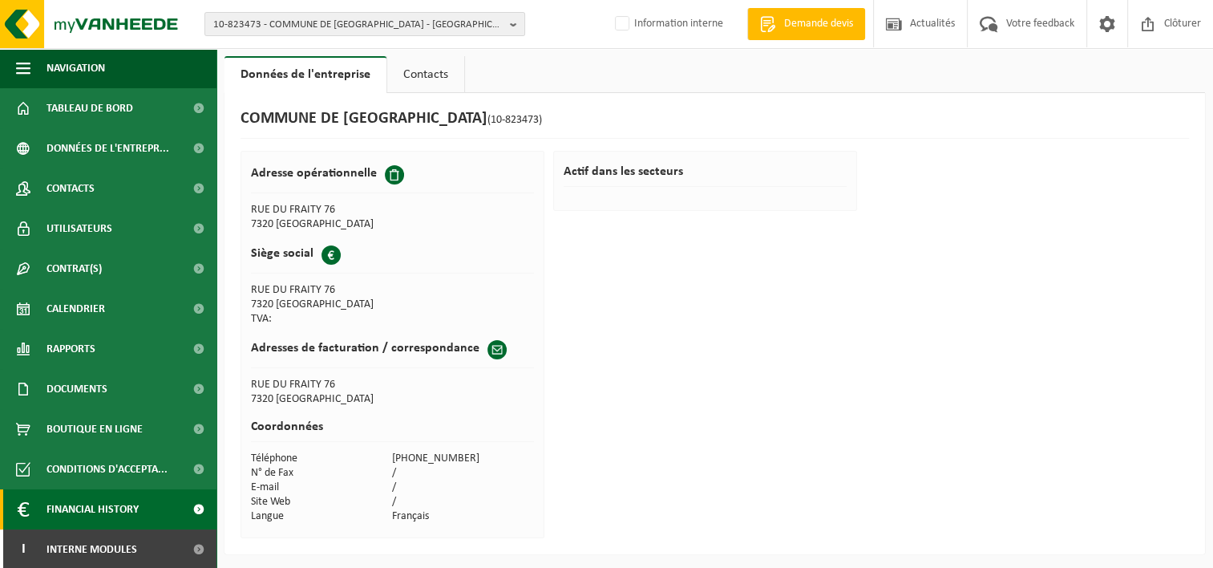
scroll to position [2, 0]
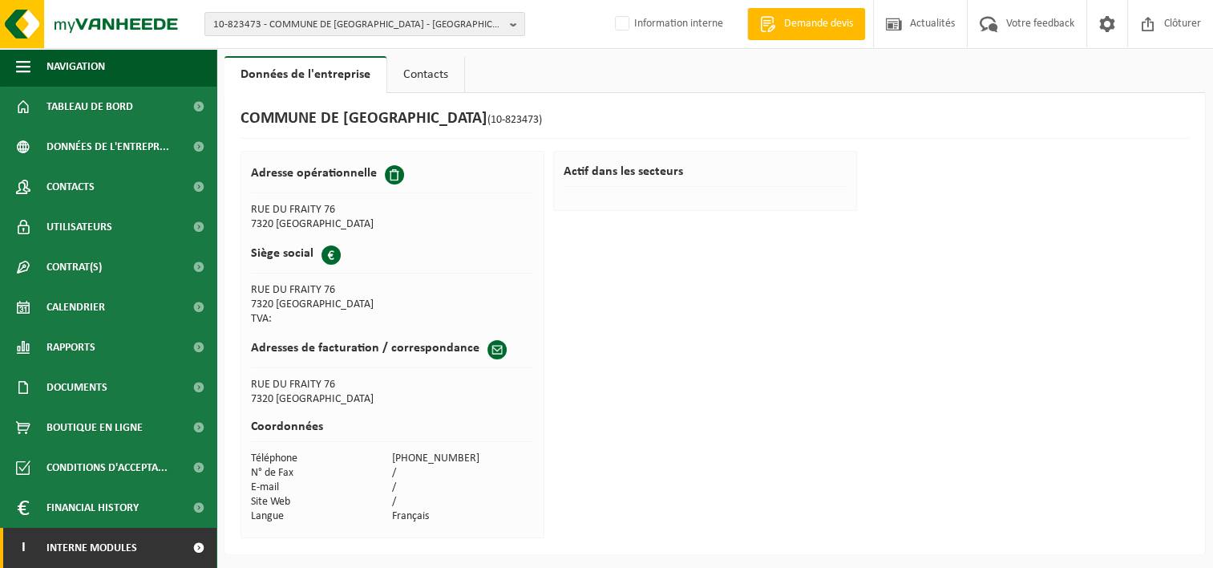
click at [186, 549] on span at bounding box center [198, 548] width 36 height 40
click at [187, 549] on span at bounding box center [198, 548] width 36 height 40
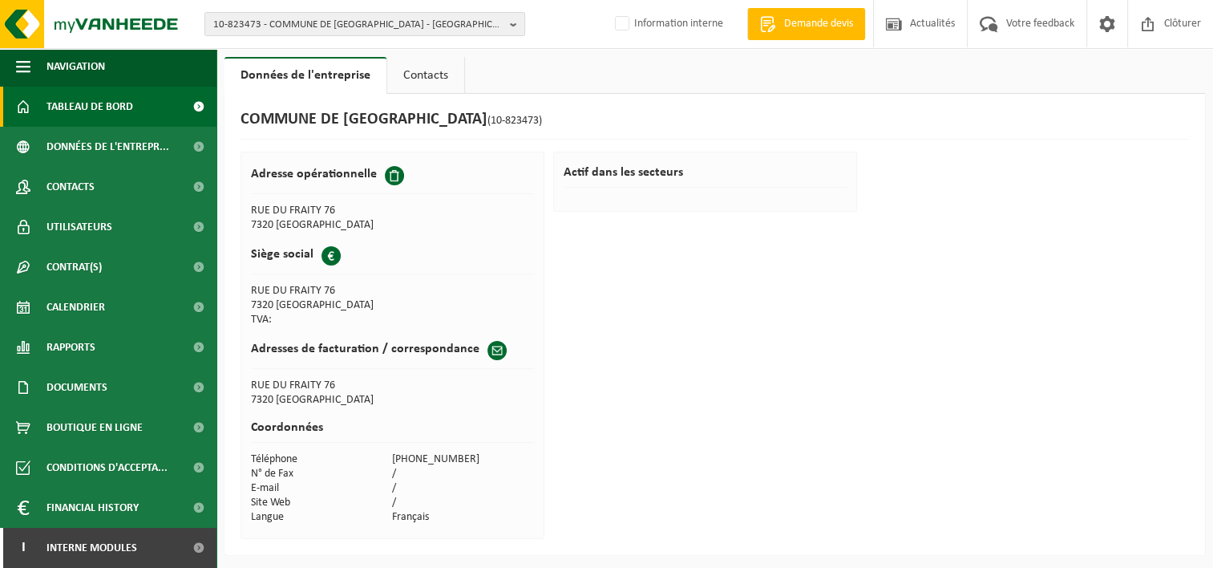
click at [141, 106] on link "Tableau de bord" at bounding box center [108, 107] width 216 height 40
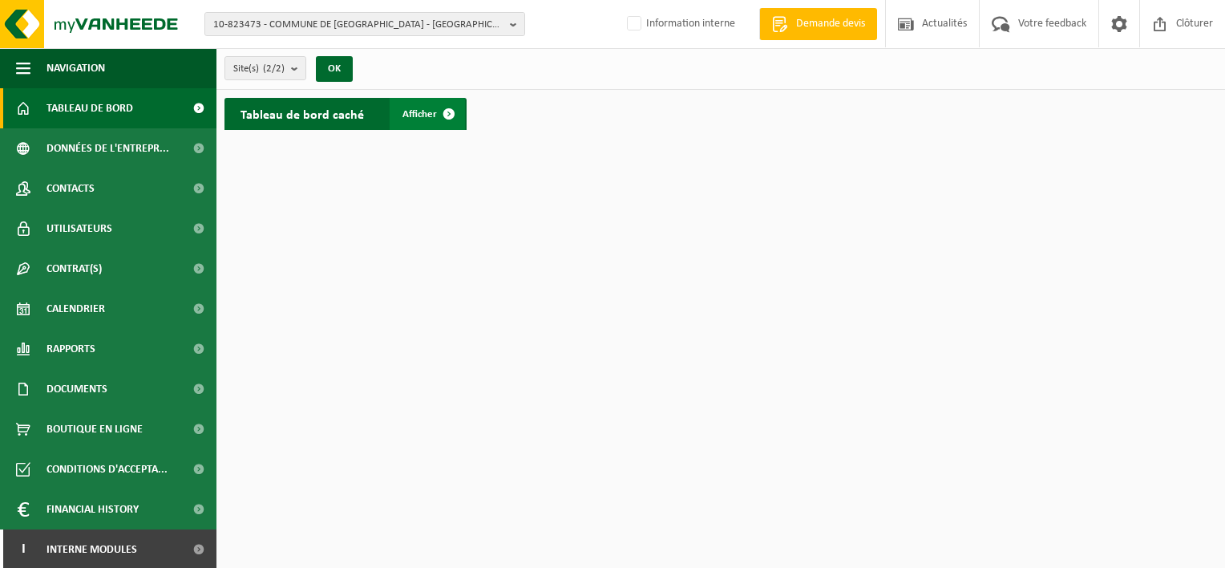
click at [455, 117] on span at bounding box center [449, 114] width 32 height 32
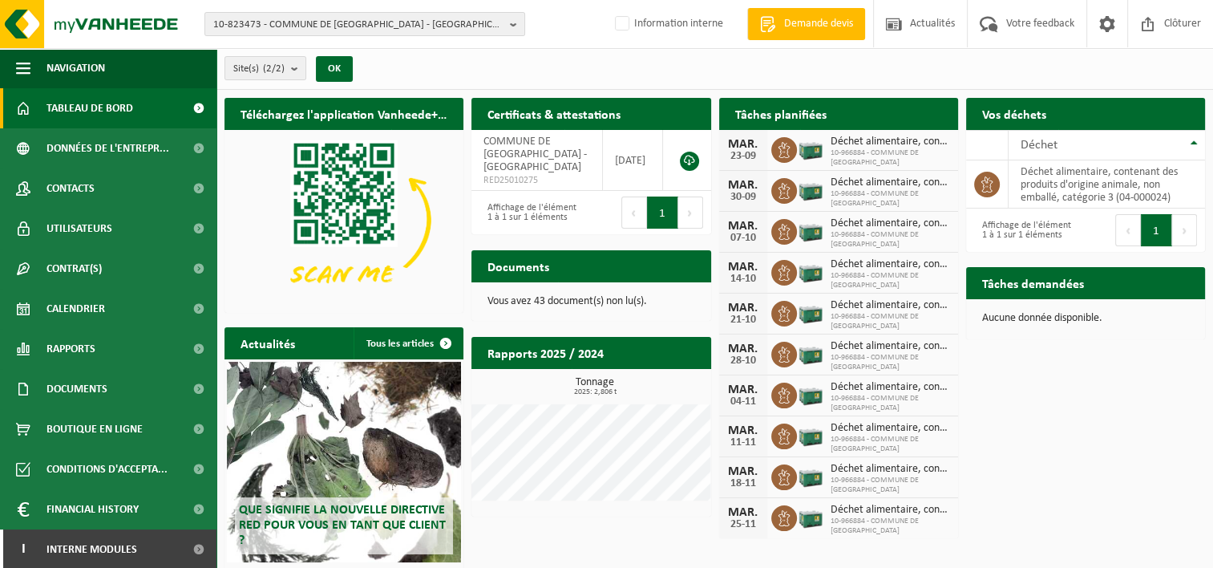
click at [595, 119] on h2 "Certificats & attestations" at bounding box center [553, 113] width 165 height 31
drag, startPoint x: 595, startPoint y: 119, endPoint x: 568, endPoint y: 114, distance: 27.7
click at [568, 114] on h2 "Certificats & attestations" at bounding box center [553, 113] width 165 height 31
click at [539, 215] on div "Affichage de l'élément 1 à 1 sur 1 éléments" at bounding box center [530, 212] width 103 height 35
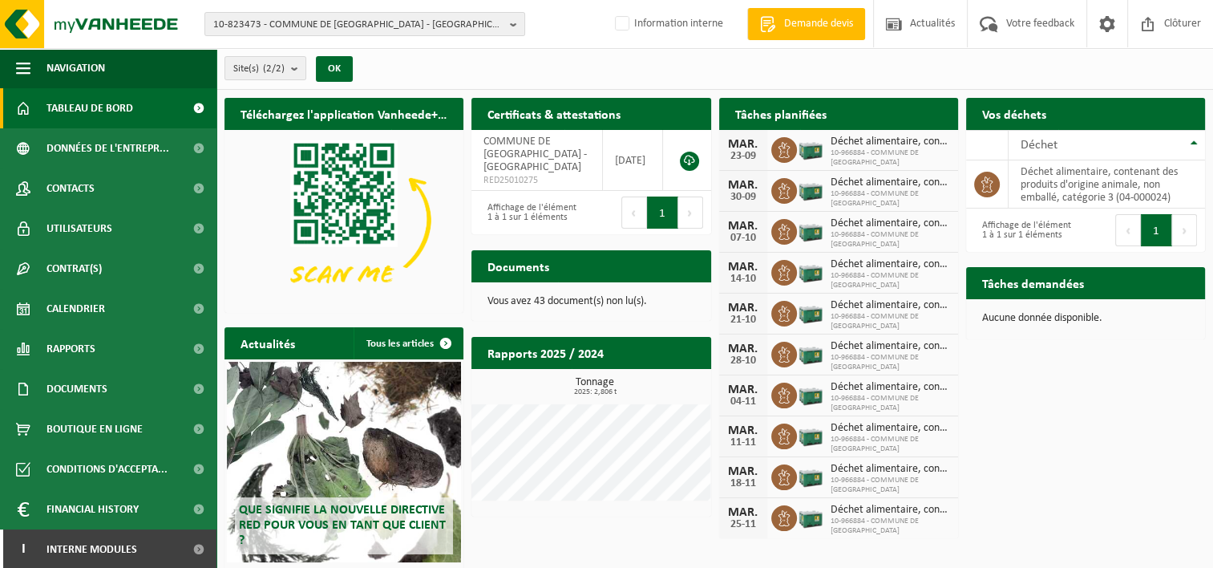
click at [668, 208] on button "1" at bounding box center [662, 212] width 31 height 32
click at [664, 212] on button "1" at bounding box center [662, 212] width 31 height 32
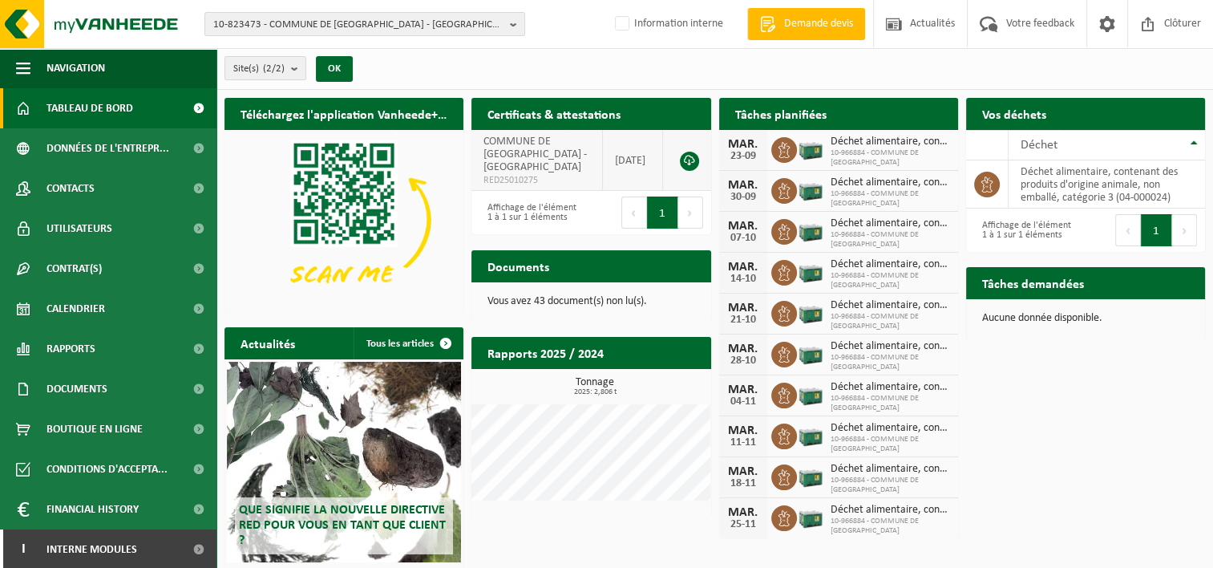
click at [688, 160] on link at bounding box center [689, 161] width 19 height 19
click at [697, 156] on link at bounding box center [689, 161] width 19 height 19
click at [678, 167] on td at bounding box center [686, 160] width 47 height 61
click at [690, 164] on link at bounding box center [689, 161] width 19 height 19
